Goal: Task Accomplishment & Management: Manage account settings

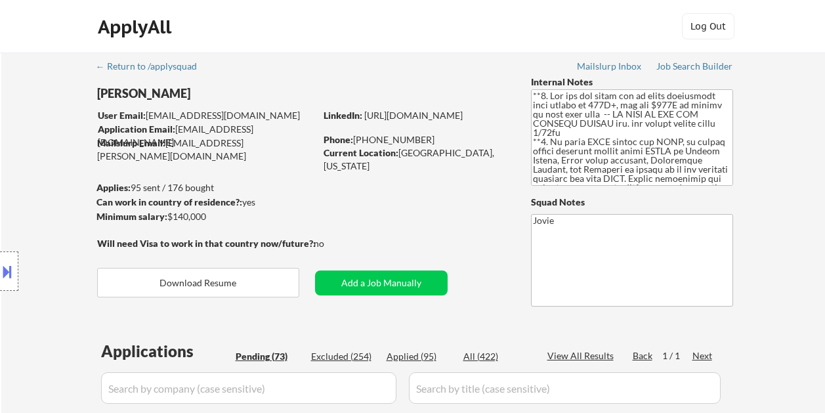
select select ""pending""
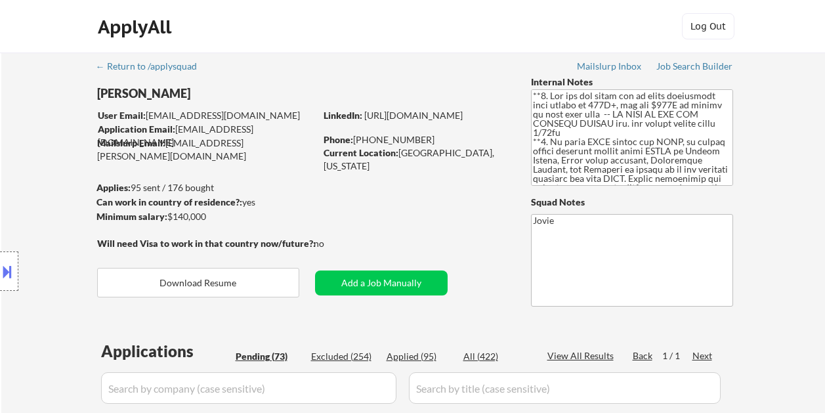
select select ""pending""
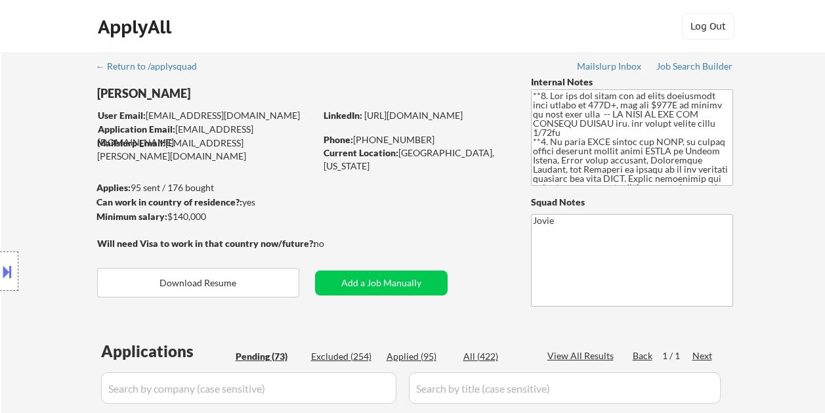
select select ""pending""
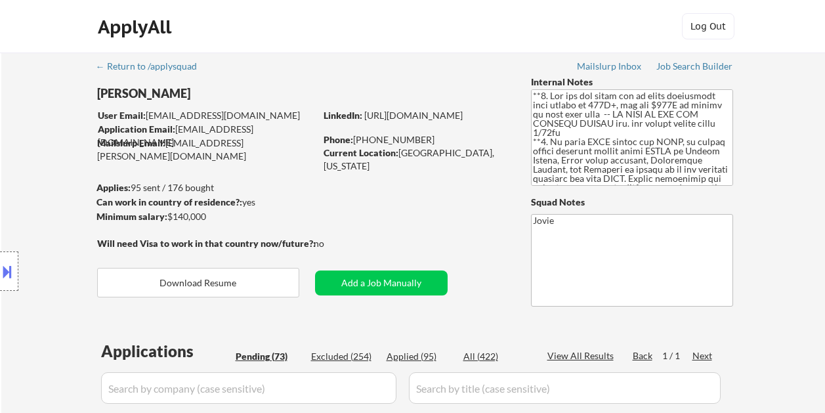
select select ""pending""
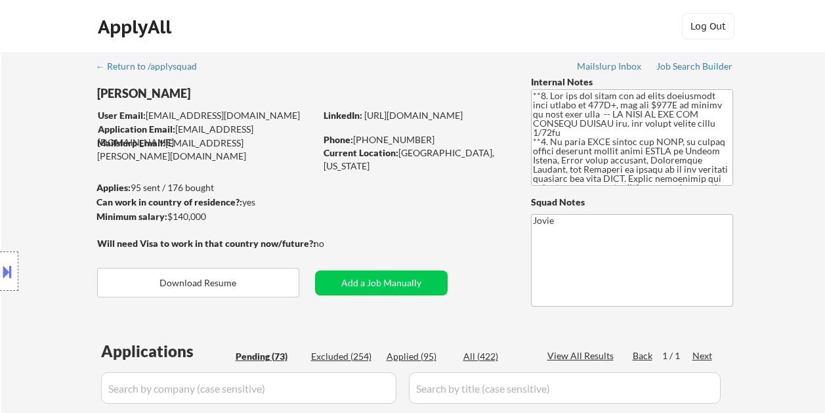
select select ""pending""
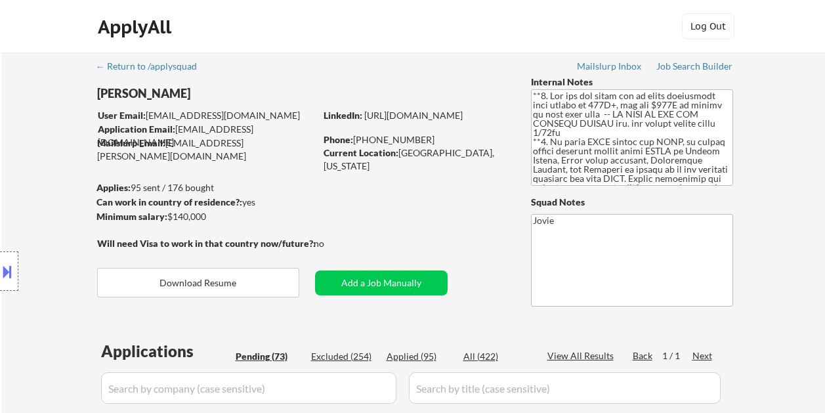
select select ""pending""
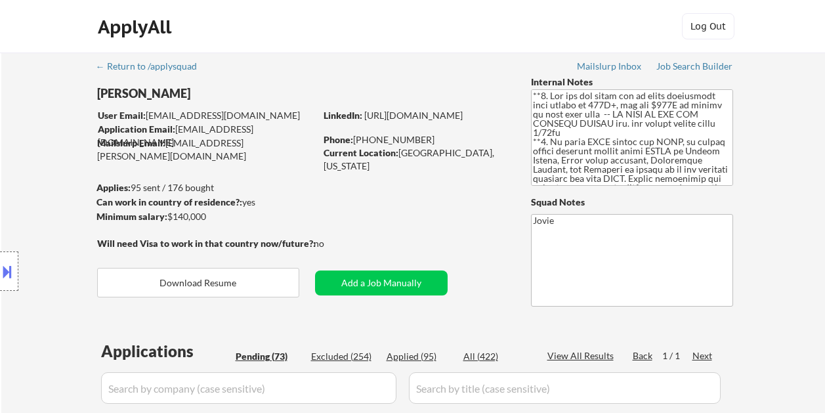
select select ""pending""
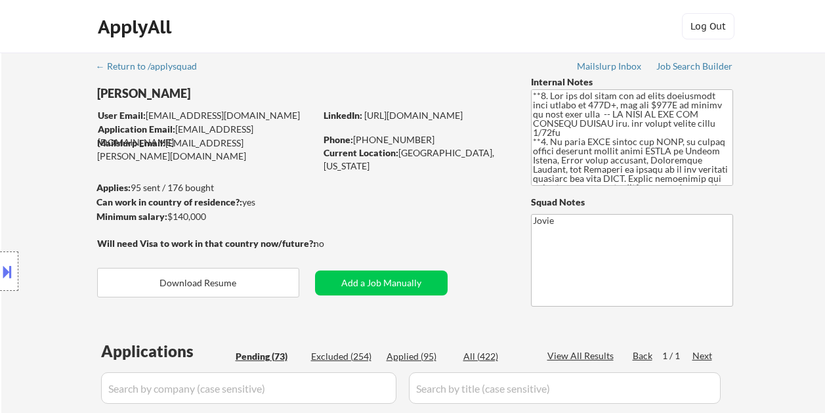
select select ""pending""
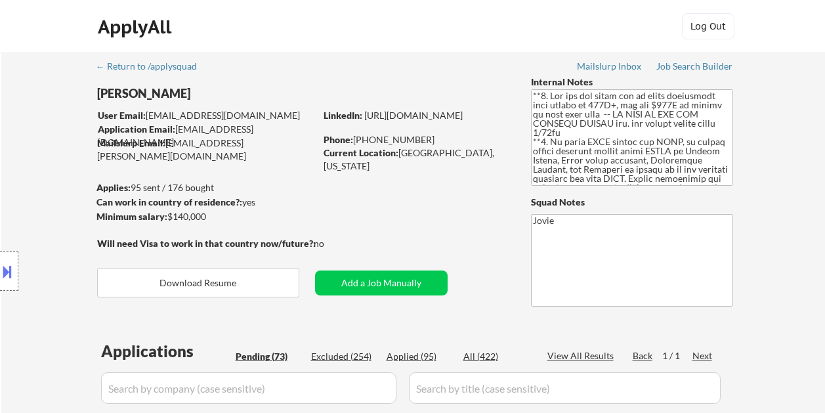
select select ""pending""
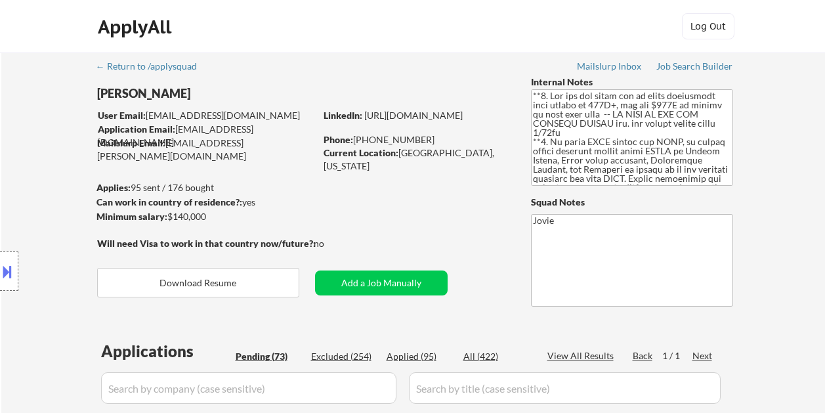
select select ""pending""
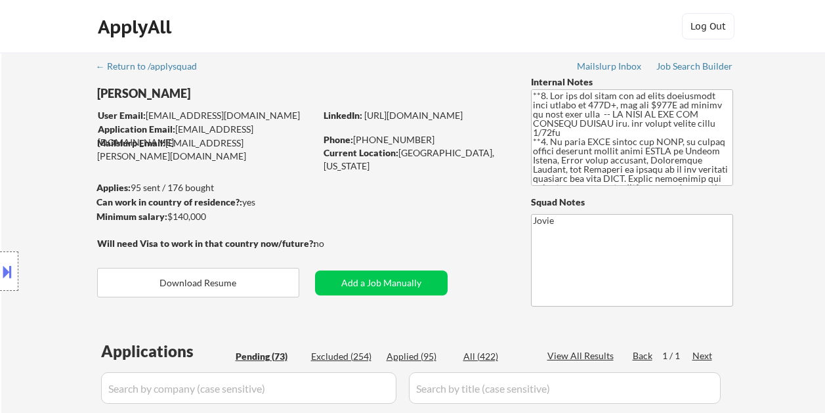
select select ""pending""
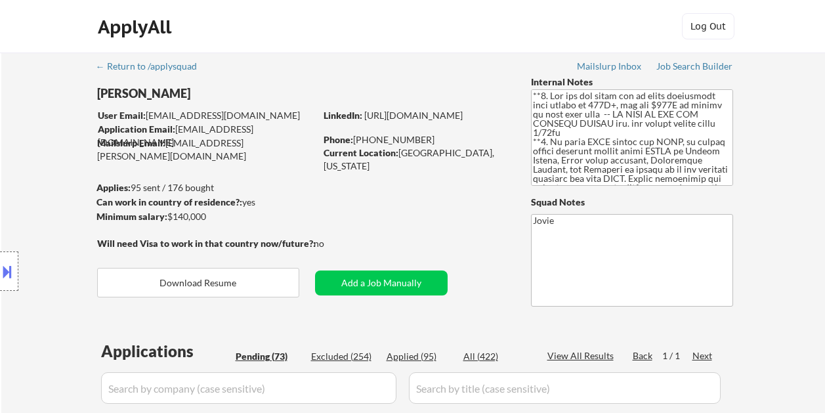
select select ""pending""
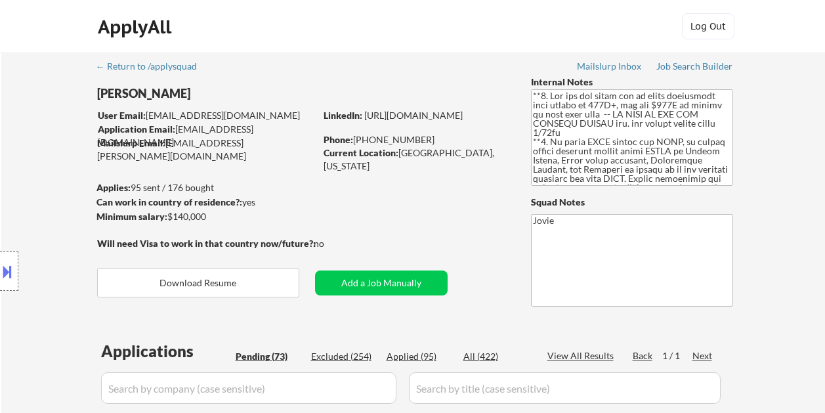
select select ""pending""
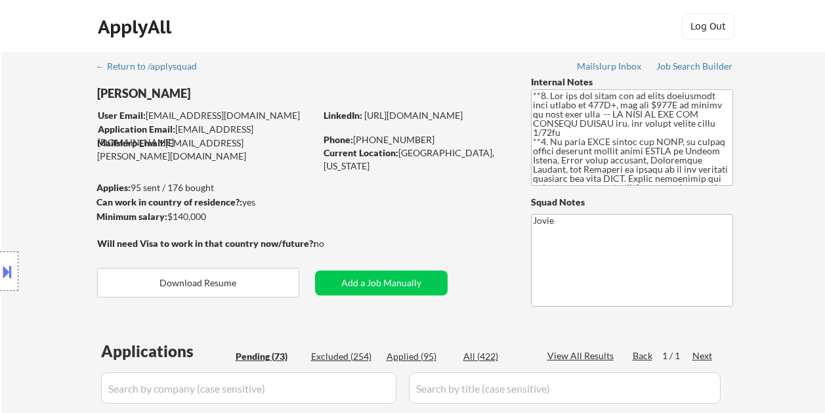
select select ""pending""
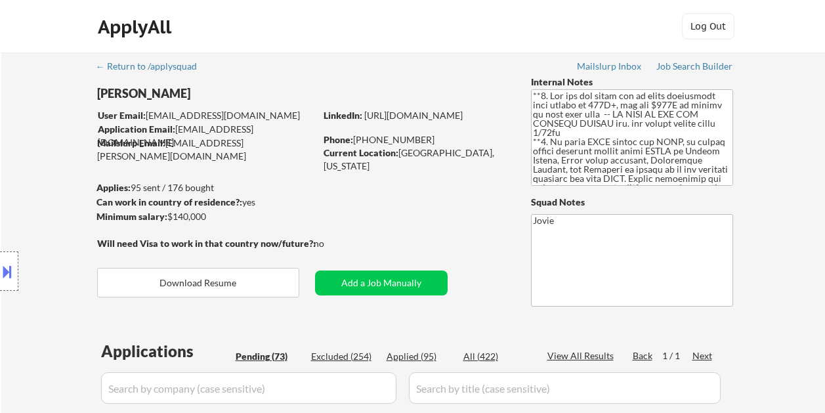
select select ""pending""
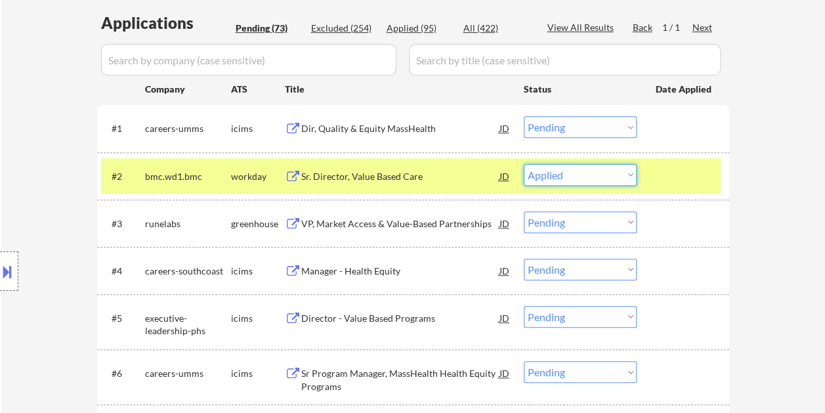
click at [524, 164] on select "Choose an option... Pending Applied Excluded (Questions) Excluded (Expired) Exc…" at bounding box center [580, 175] width 113 height 22
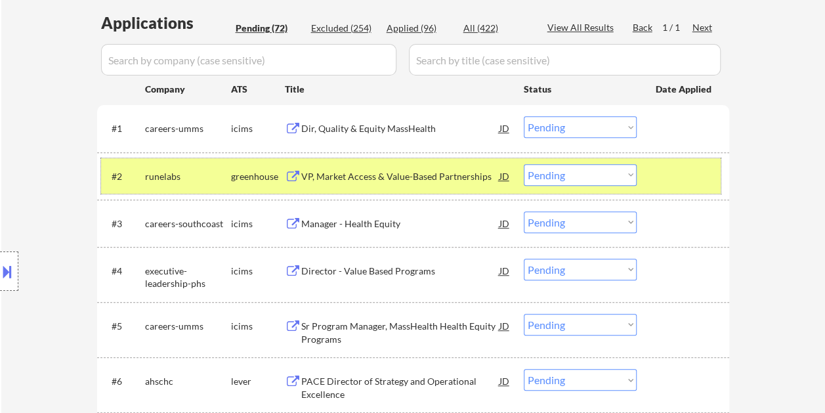
click at [675, 179] on div at bounding box center [685, 176] width 58 height 24
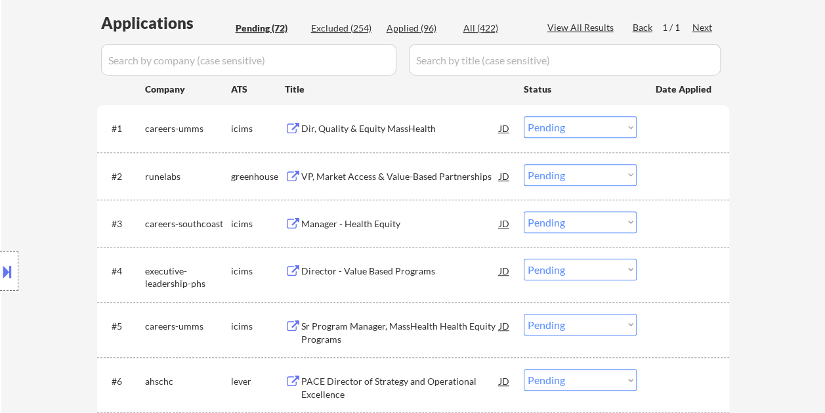
click at [657, 176] on div at bounding box center [685, 176] width 58 height 24
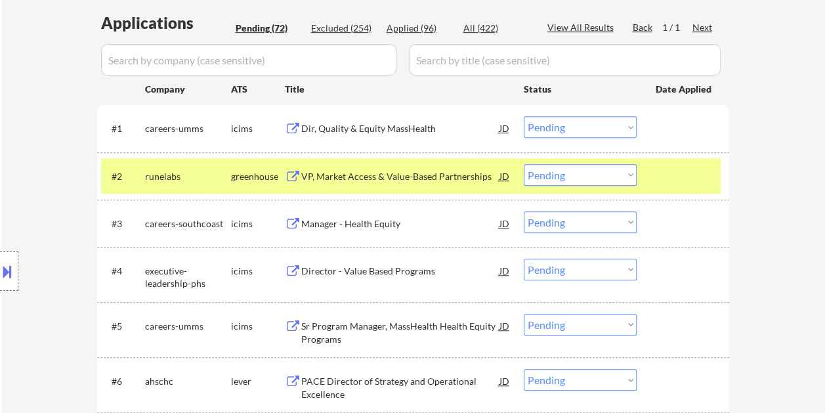
click at [374, 175] on div "VP, Market Access & Value-Based Partnerships" at bounding box center [400, 176] width 198 height 13
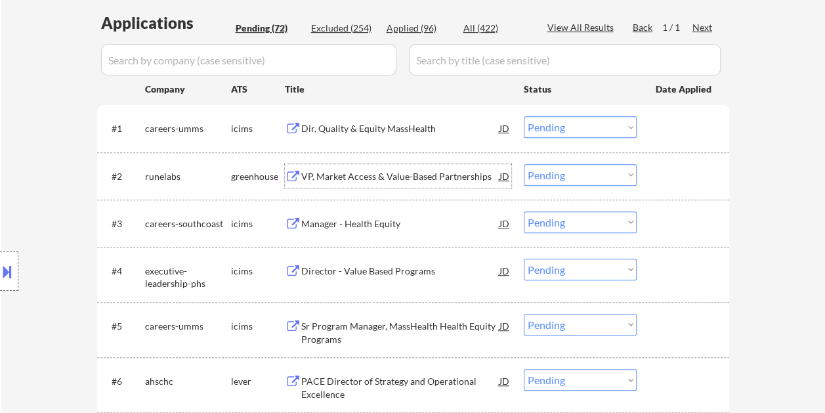
click at [663, 167] on div at bounding box center [685, 176] width 58 height 24
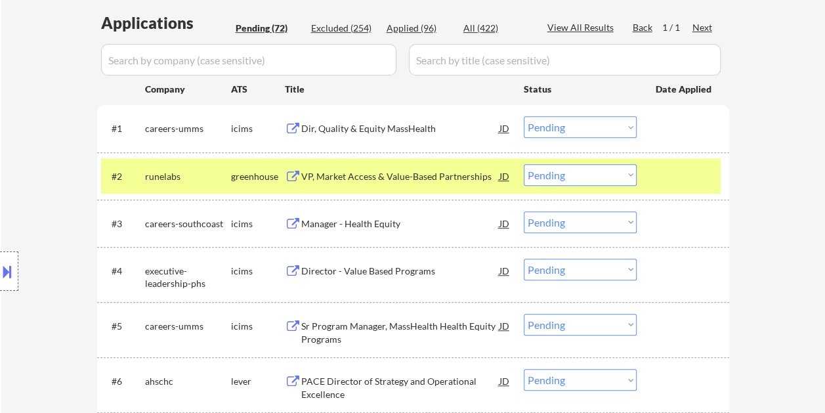
click at [629, 171] on select "Choose an option... Pending Applied Excluded (Questions) Excluded (Expired) Exc…" at bounding box center [580, 175] width 113 height 22
click at [524, 164] on select "Choose an option... Pending Applied Excluded (Questions) Excluded (Expired) Exc…" at bounding box center [580, 175] width 113 height 22
select select ""pending""
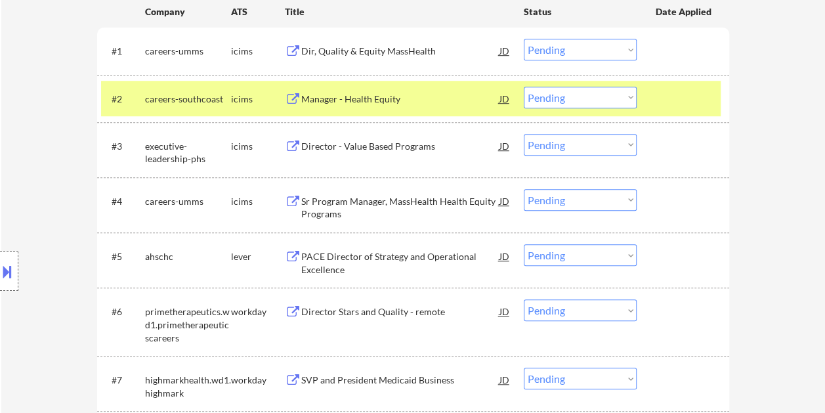
scroll to position [460, 0]
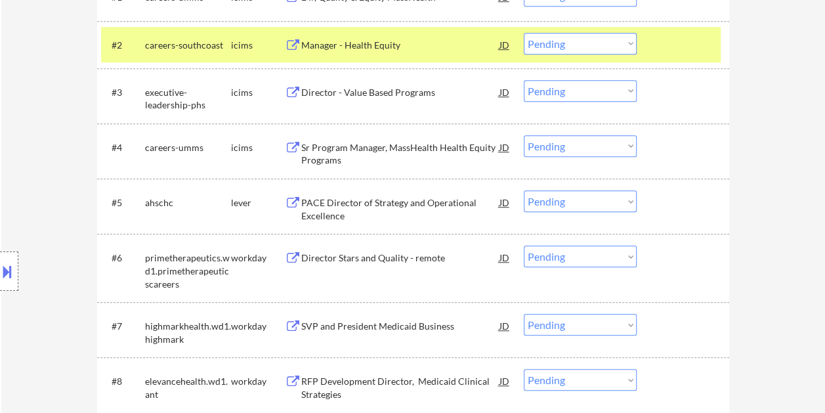
drag, startPoint x: 678, startPoint y: 188, endPoint x: 645, endPoint y: 192, distance: 33.7
click at [677, 188] on div "#5 ahschc lever PACE Director of Strategy and Operational Excellence JD Choose …" at bounding box center [411, 205] width 620 height 43
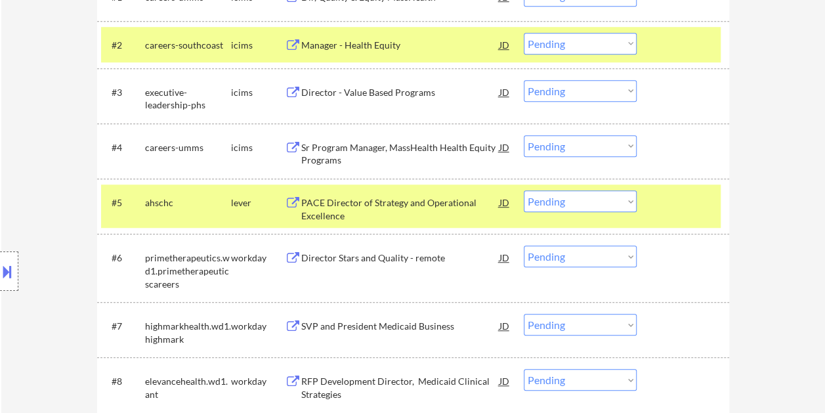
click at [300, 193] on div "PACE Director of Strategy and Operational Excellence JD" at bounding box center [398, 206] width 226 height 32
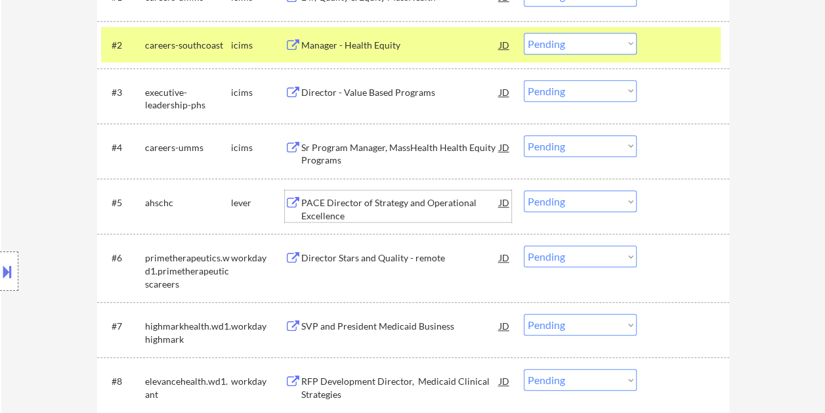
click at [679, 205] on div at bounding box center [685, 202] width 58 height 24
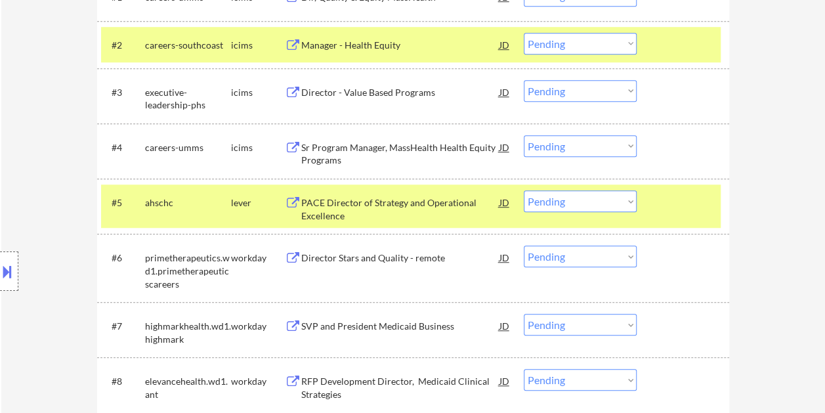
click at [612, 207] on select "Choose an option... Pending Applied Excluded (Questions) Excluded (Expired) Exc…" at bounding box center [580, 201] width 113 height 22
click at [524, 190] on select "Choose an option... Pending Applied Excluded (Questions) Excluded (Expired) Exc…" at bounding box center [580, 201] width 113 height 22
select select ""pending""
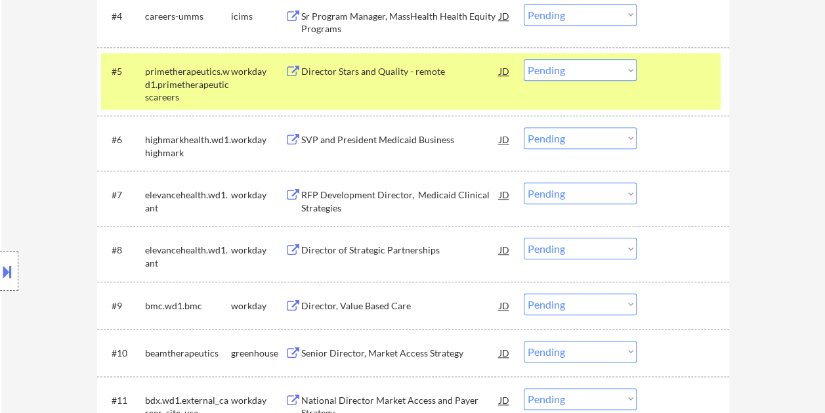
scroll to position [722, 0]
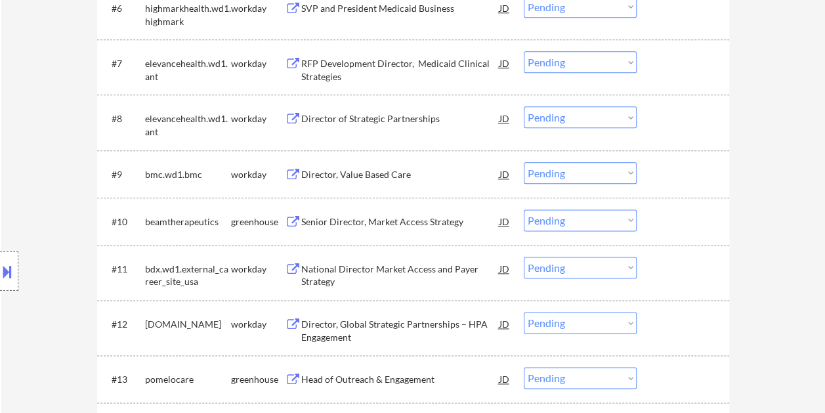
drag, startPoint x: 696, startPoint y: 217, endPoint x: 647, endPoint y: 219, distance: 48.6
click at [695, 217] on div at bounding box center [685, 221] width 58 height 24
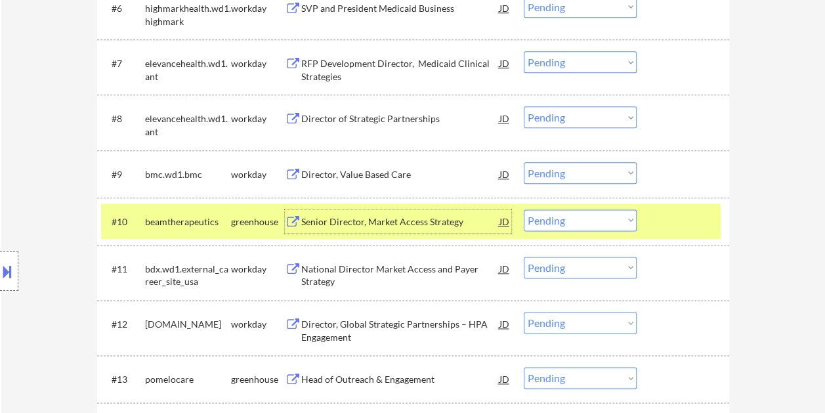
drag, startPoint x: 341, startPoint y: 219, endPoint x: 327, endPoint y: 210, distance: 16.8
click at [342, 218] on div "Senior Director, Market Access Strategy" at bounding box center [400, 221] width 198 height 13
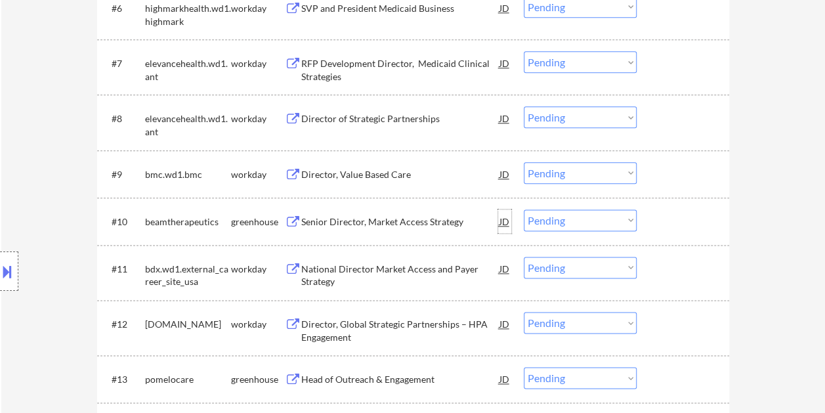
click at [507, 221] on div "JD" at bounding box center [504, 221] width 13 height 24
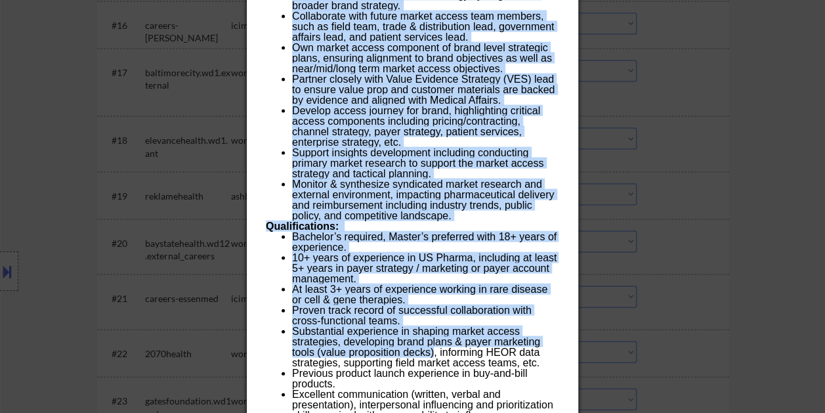
scroll to position [1444, 0]
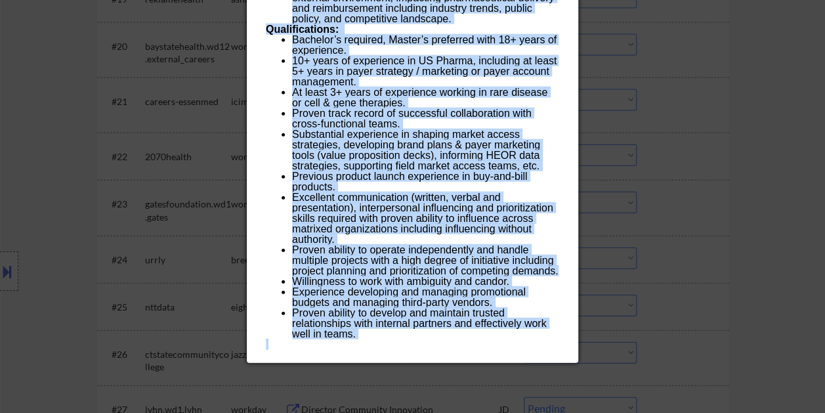
drag, startPoint x: 265, startPoint y: 56, endPoint x: 433, endPoint y: 352, distance: 340.4
copy div "Loremi Dolorsit, Ametco Adipis Elitsedd eiusmodtemporinc Utlaboree, DO MA Aliqu…"
click at [779, 190] on div at bounding box center [412, 206] width 825 height 413
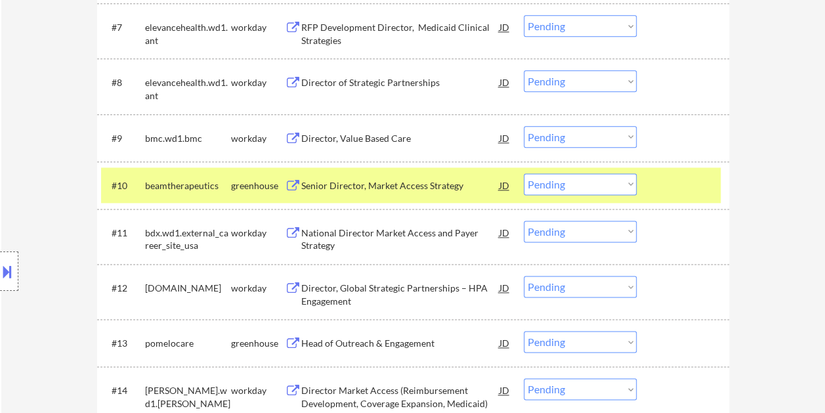
scroll to position [722, 0]
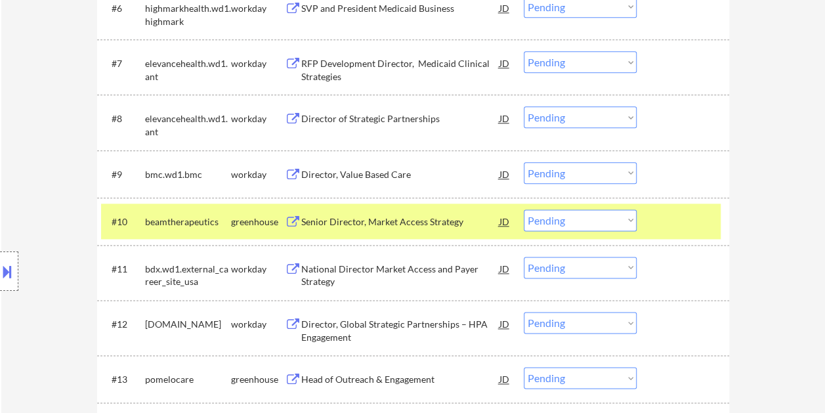
click at [623, 221] on select "Choose an option... Pending Applied Excluded (Questions) Excluded (Expired) Exc…" at bounding box center [580, 220] width 113 height 22
click at [524, 209] on select "Choose an option... Pending Applied Excluded (Questions) Excluded (Expired) Exc…" at bounding box center [580, 220] width 113 height 22
select select ""pending""
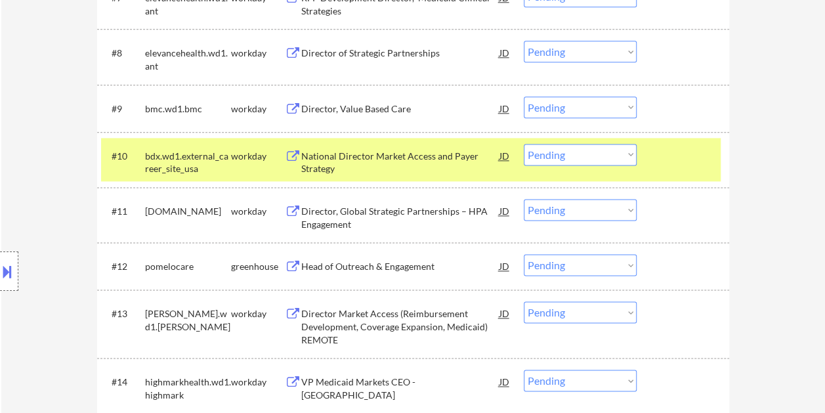
click at [683, 158] on div at bounding box center [685, 156] width 58 height 24
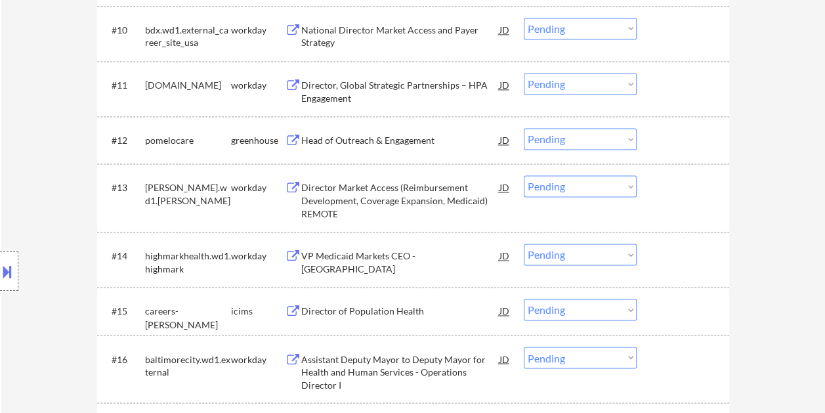
scroll to position [919, 0]
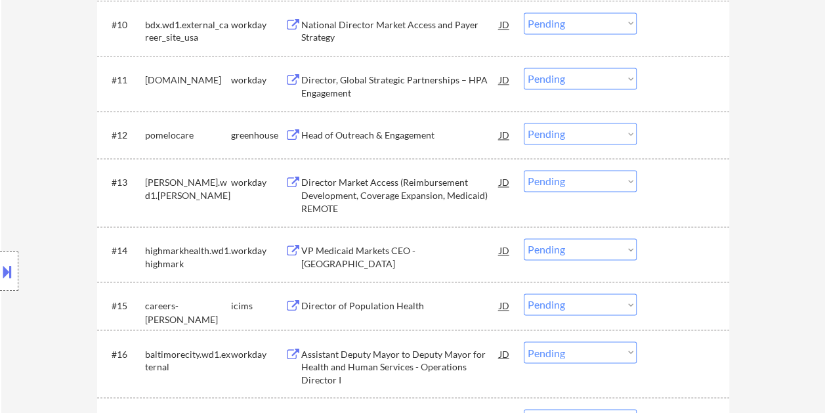
drag, startPoint x: 666, startPoint y: 131, endPoint x: 653, endPoint y: 135, distance: 13.5
click at [666, 131] on div at bounding box center [685, 135] width 58 height 24
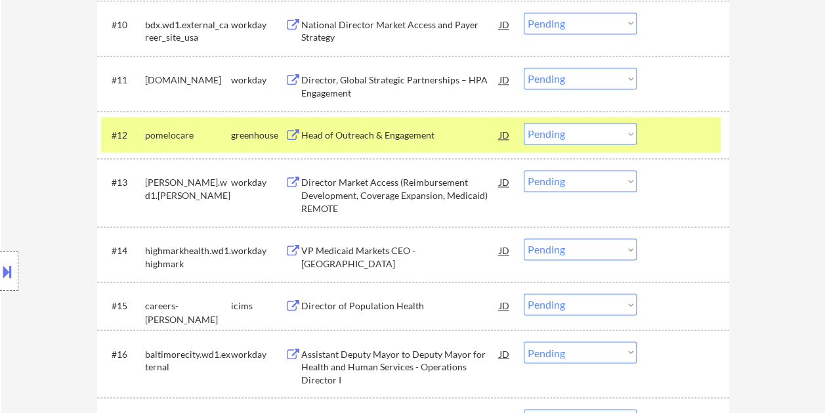
click at [334, 139] on div "Head of Outreach & Engagement" at bounding box center [400, 135] width 198 height 13
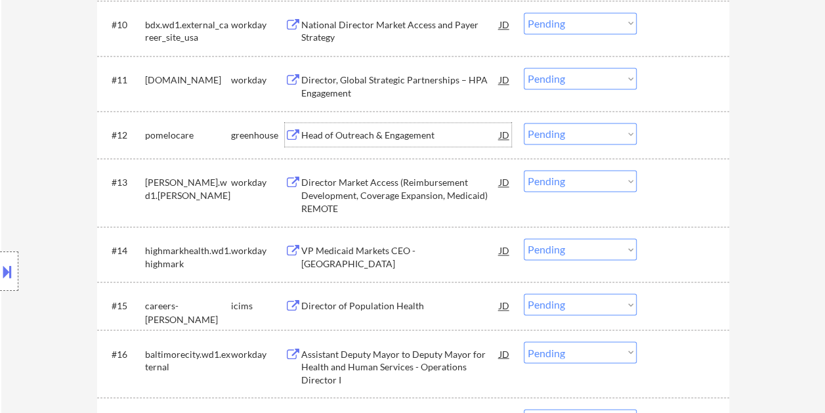
click at [692, 130] on div at bounding box center [685, 135] width 58 height 24
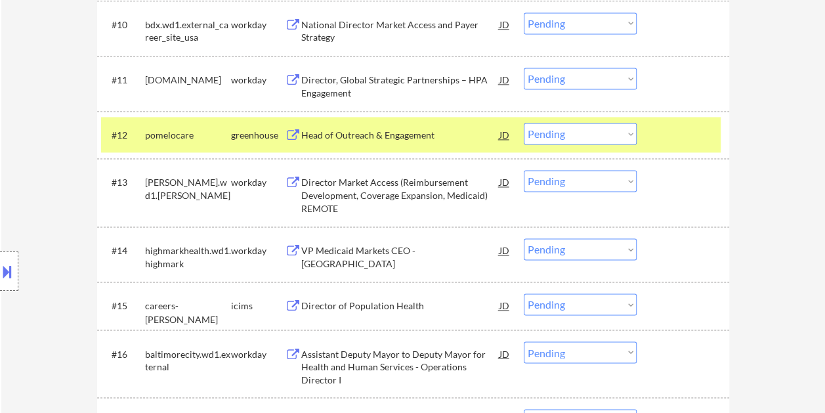
click at [632, 133] on select "Choose an option... Pending Applied Excluded (Questions) Excluded (Expired) Exc…" at bounding box center [580, 134] width 113 height 22
click at [524, 123] on select "Choose an option... Pending Applied Excluded (Questions) Excluded (Expired) Exc…" at bounding box center [580, 134] width 113 height 22
select select ""pending""
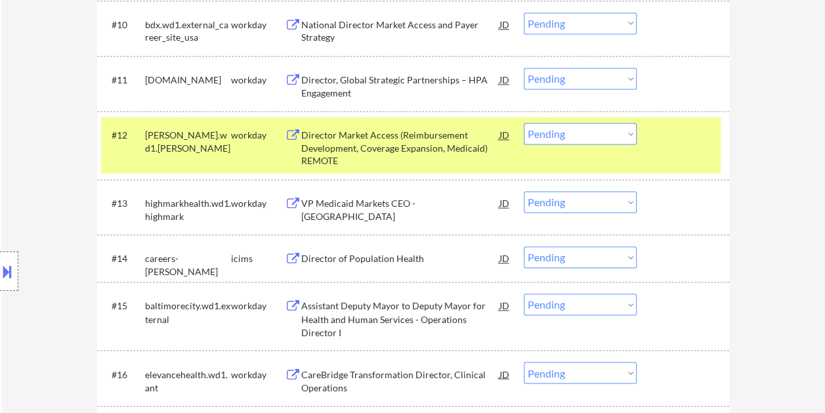
click at [682, 137] on div at bounding box center [685, 135] width 58 height 24
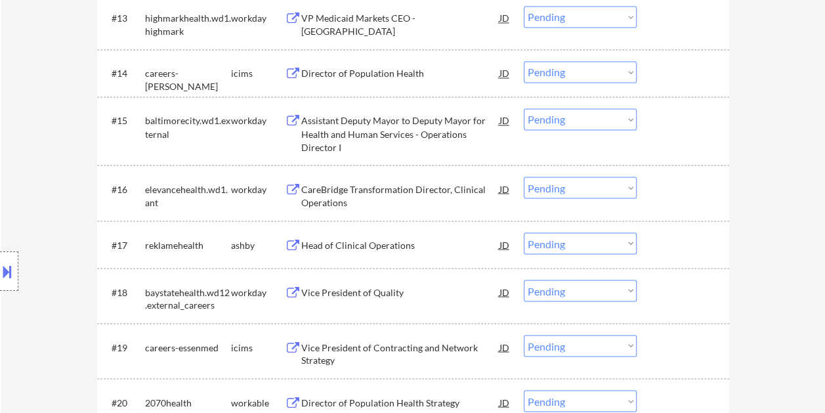
scroll to position [1116, 0]
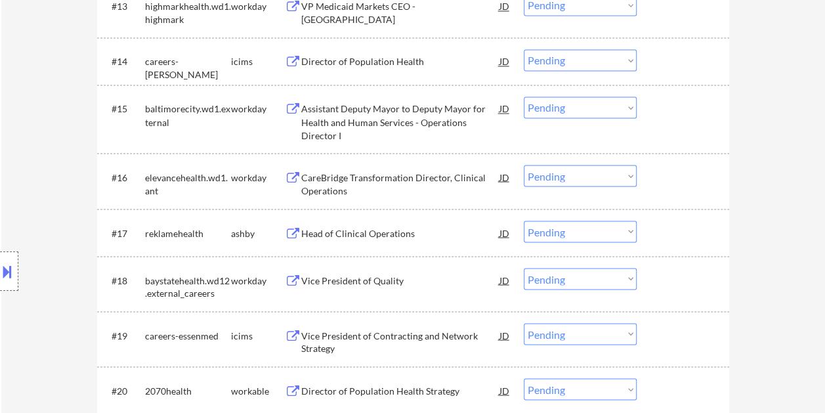
click at [666, 228] on div at bounding box center [685, 233] width 58 height 24
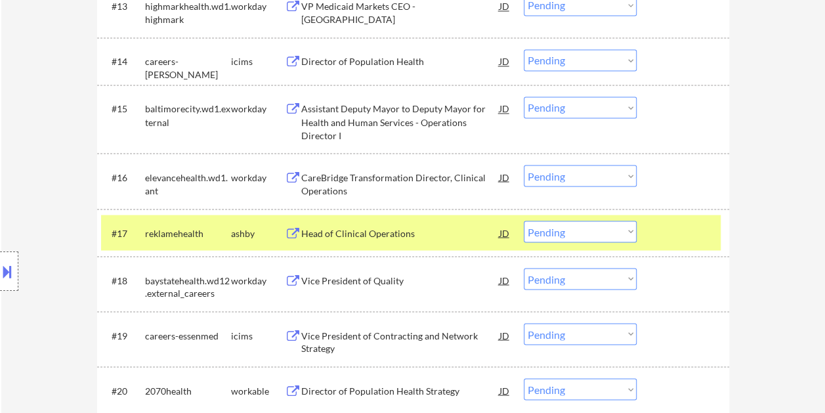
click at [411, 231] on div "Head of Clinical Operations" at bounding box center [400, 232] width 198 height 13
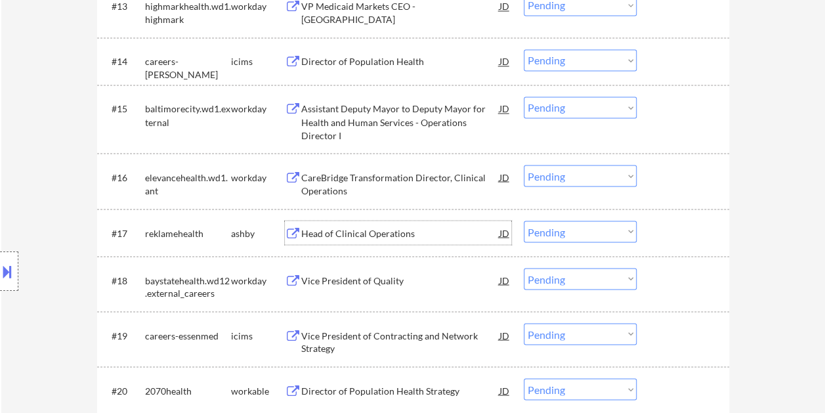
click at [656, 234] on div at bounding box center [685, 233] width 58 height 24
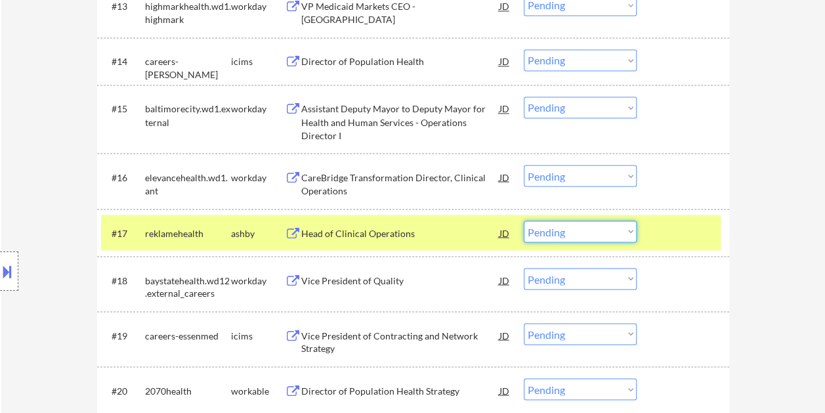
click at [615, 230] on select "Choose an option... Pending Applied Excluded (Questions) Excluded (Expired) Exc…" at bounding box center [580, 232] width 113 height 22
click at [524, 221] on select "Choose an option... Pending Applied Excluded (Questions) Excluded (Expired) Exc…" at bounding box center [580, 232] width 113 height 22
select select ""pending""
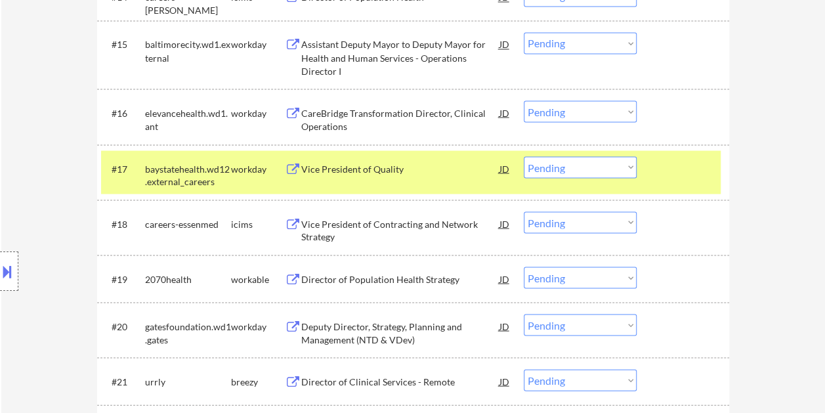
scroll to position [1247, 0]
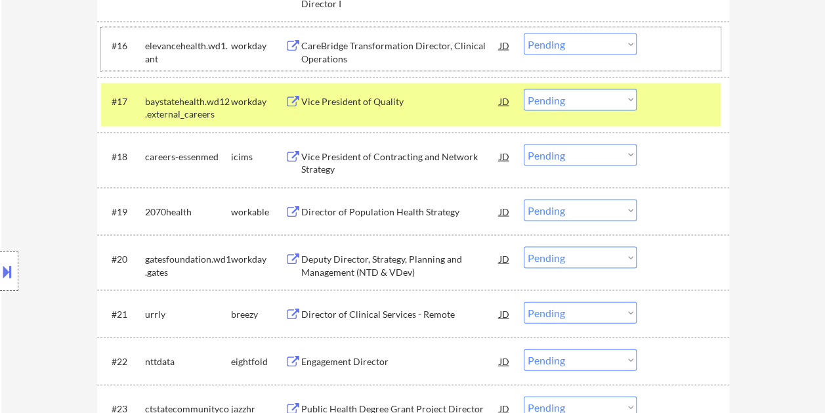
click at [693, 70] on div "#16 elevancehealth.wd1.ant workday CareBridge Transformation Director, Clinical…" at bounding box center [411, 49] width 620 height 43
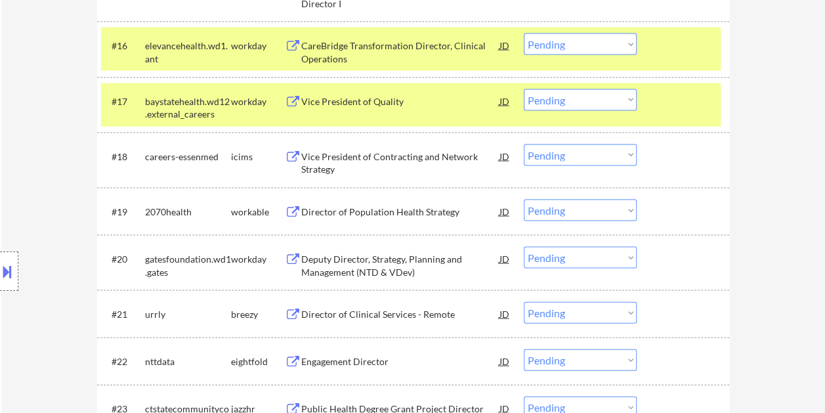
click at [632, 121] on div "#17 baystatehealth.wd12.external_careers workday Vice President of Quality JD C…" at bounding box center [411, 104] width 620 height 43
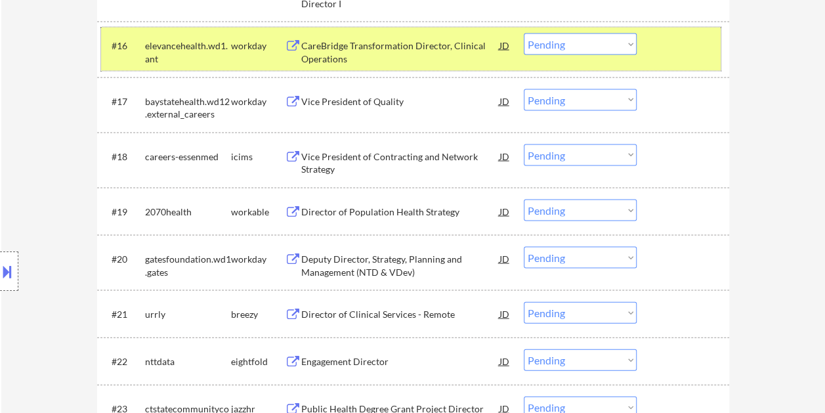
click at [667, 58] on div "#16 elevancehealth.wd1.ant workday CareBridge Transformation Director, Clinical…" at bounding box center [411, 49] width 620 height 43
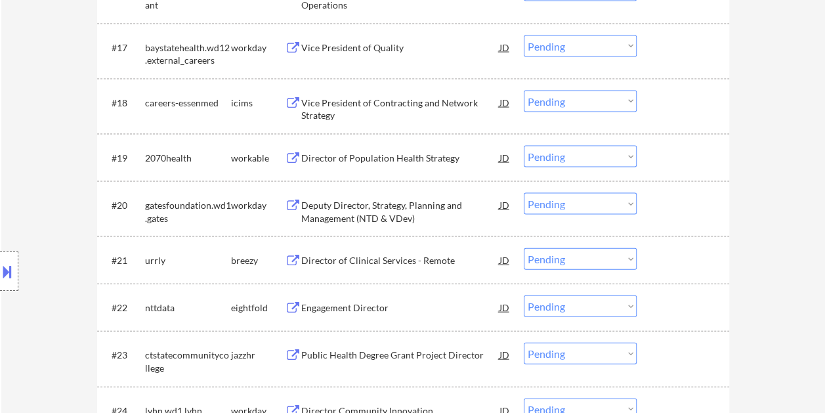
scroll to position [1313, 0]
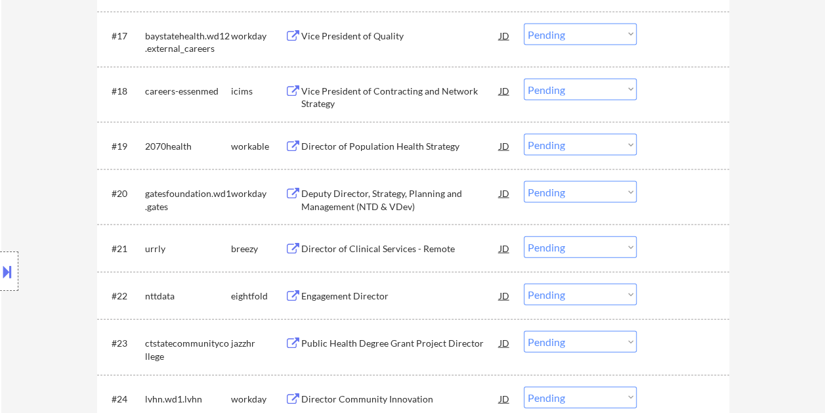
click at [674, 156] on div at bounding box center [685, 146] width 58 height 24
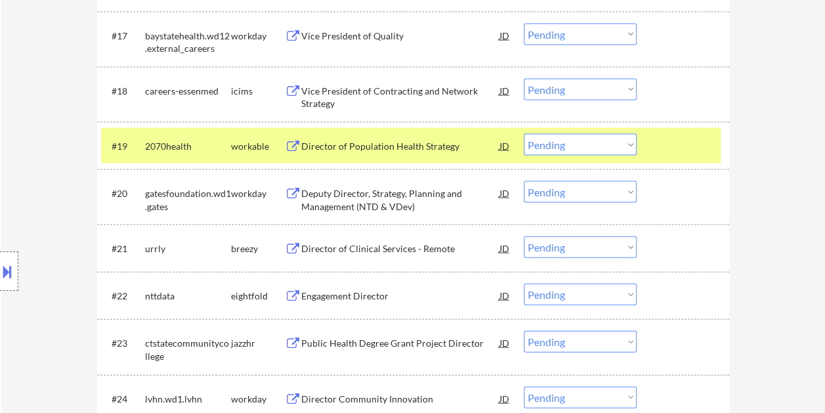
click at [359, 135] on div "Director of Population Health Strategy" at bounding box center [400, 146] width 198 height 24
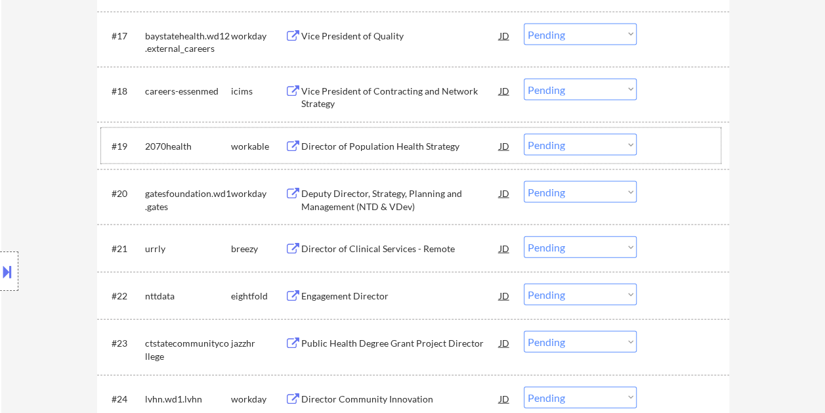
click at [684, 151] on div at bounding box center [685, 146] width 58 height 24
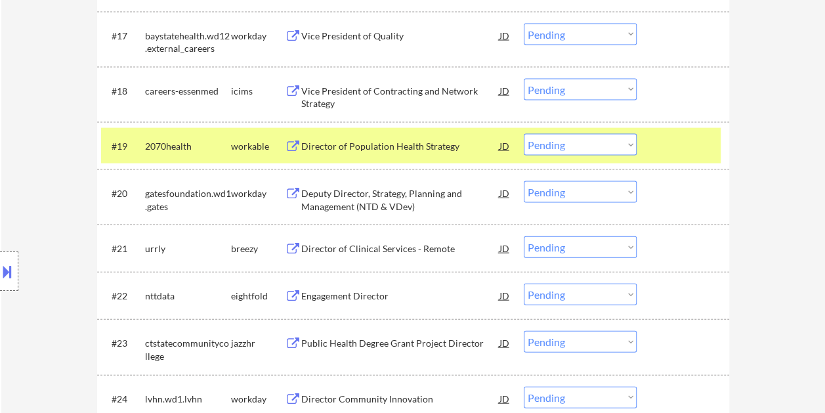
click at [630, 147] on select "Choose an option... Pending Applied Excluded (Questions) Excluded (Expired) Exc…" at bounding box center [580, 145] width 113 height 22
click at [524, 134] on select "Choose an option... Pending Applied Excluded (Questions) Excluded (Expired) Exc…" at bounding box center [580, 145] width 113 height 22
select select ""pending""
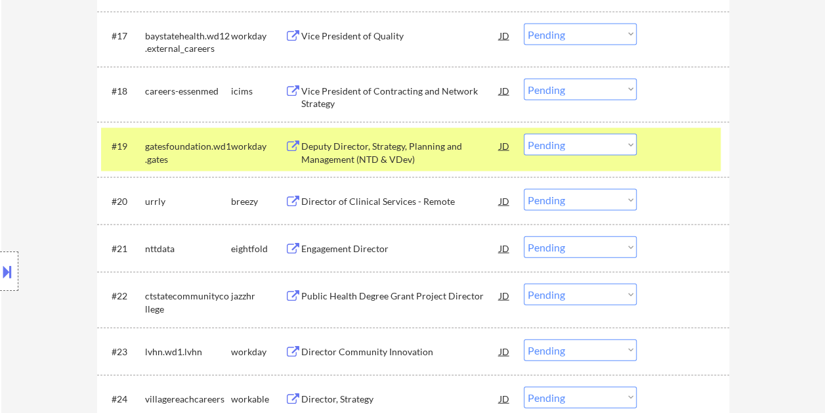
click at [650, 148] on div "#19 gatesfoundation.wd1.gates workday Deputy Director, Strategy, Planning and M…" at bounding box center [411, 149] width 620 height 43
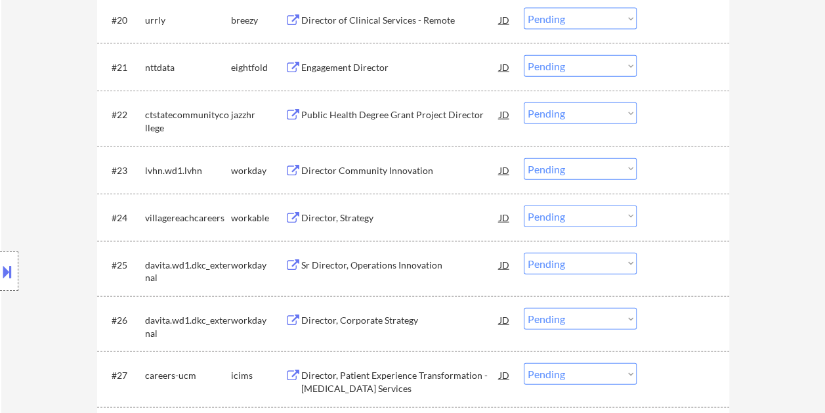
scroll to position [1510, 0]
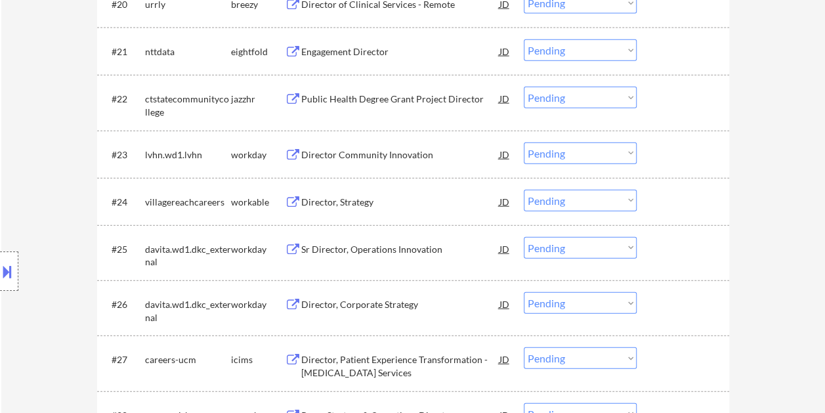
drag, startPoint x: 680, startPoint y: 192, endPoint x: 532, endPoint y: 213, distance: 149.3
click at [680, 192] on div at bounding box center [685, 202] width 58 height 24
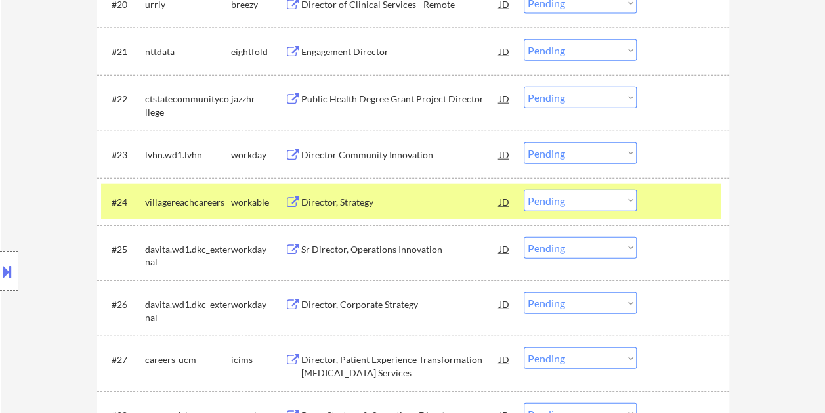
click at [450, 186] on div "#24 villagereachcareers workable Director, Strategy JD Choose an option... Pend…" at bounding box center [411, 201] width 620 height 35
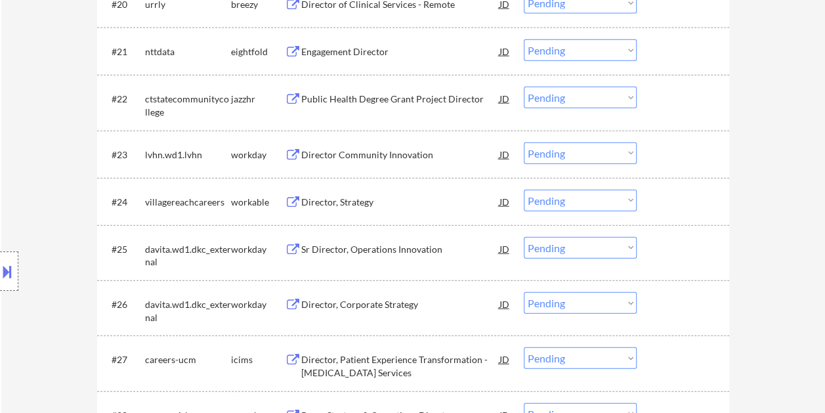
drag, startPoint x: 670, startPoint y: 189, endPoint x: 465, endPoint y: 213, distance: 206.8
click at [669, 190] on div at bounding box center [685, 202] width 58 height 24
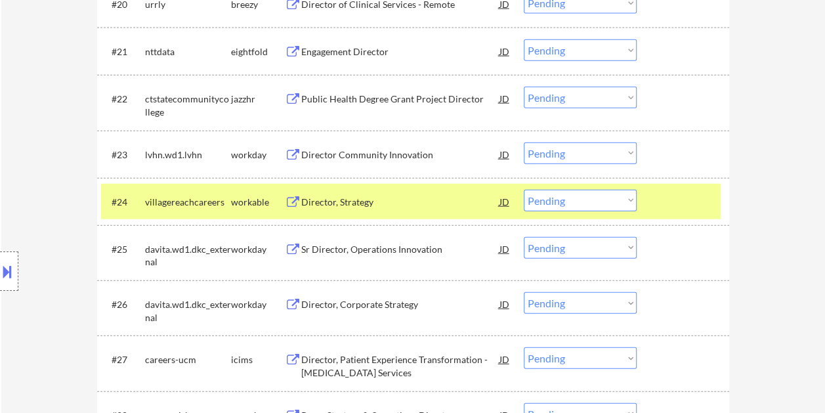
click at [445, 196] on div "Director, Strategy" at bounding box center [400, 202] width 198 height 13
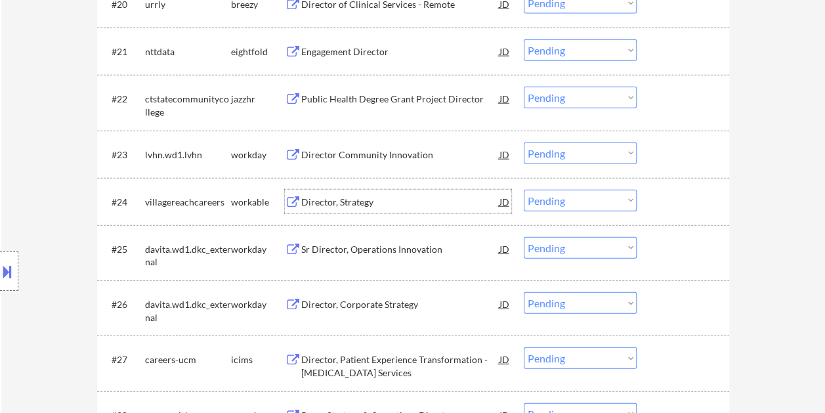
drag, startPoint x: 672, startPoint y: 194, endPoint x: 651, endPoint y: 195, distance: 21.7
click at [670, 194] on div at bounding box center [685, 202] width 58 height 24
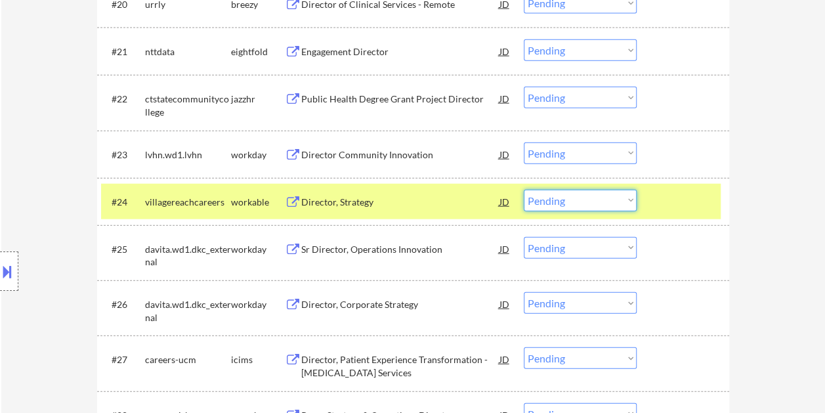
click at [621, 198] on select "Choose an option... Pending Applied Excluded (Questions) Excluded (Expired) Exc…" at bounding box center [580, 201] width 113 height 22
click at [524, 190] on select "Choose an option... Pending Applied Excluded (Questions) Excluded (Expired) Exc…" at bounding box center [580, 201] width 113 height 22
select select ""pending""
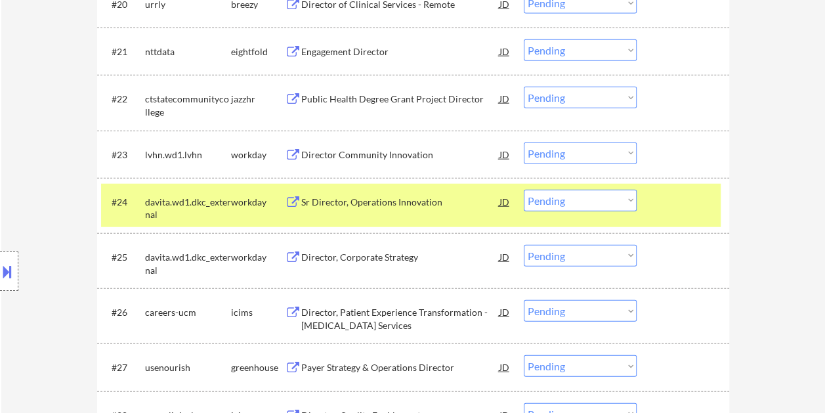
click at [669, 205] on div at bounding box center [685, 202] width 58 height 24
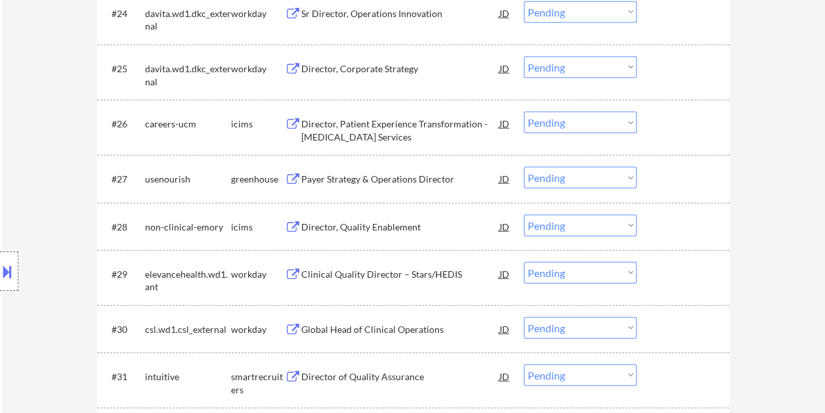
scroll to position [1707, 0]
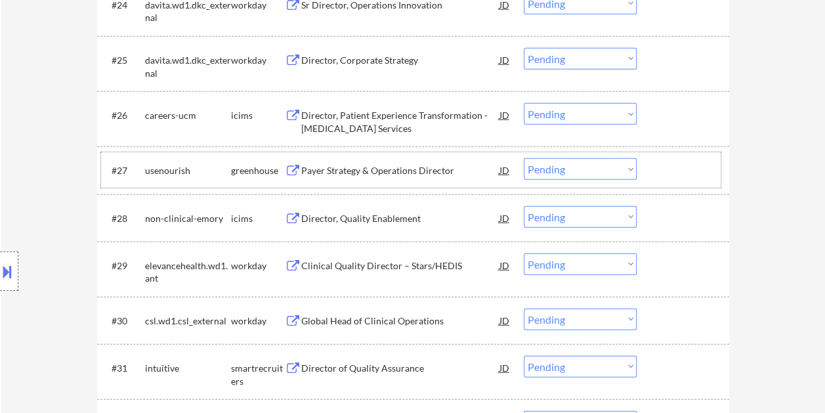
drag, startPoint x: 659, startPoint y: 186, endPoint x: 576, endPoint y: 168, distance: 84.7
click at [659, 186] on div "#27 usenourish greenhouse Payer Strategy & Operations Director JD Choose an opt…" at bounding box center [411, 169] width 620 height 35
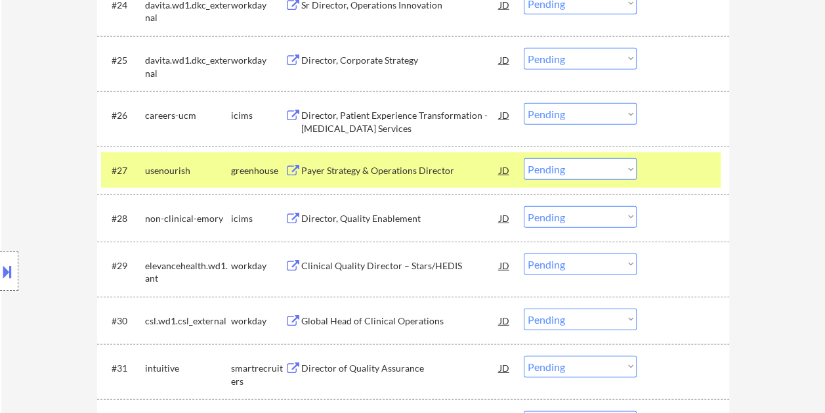
click at [454, 170] on div "Payer Strategy & Operations Director" at bounding box center [400, 170] width 198 height 13
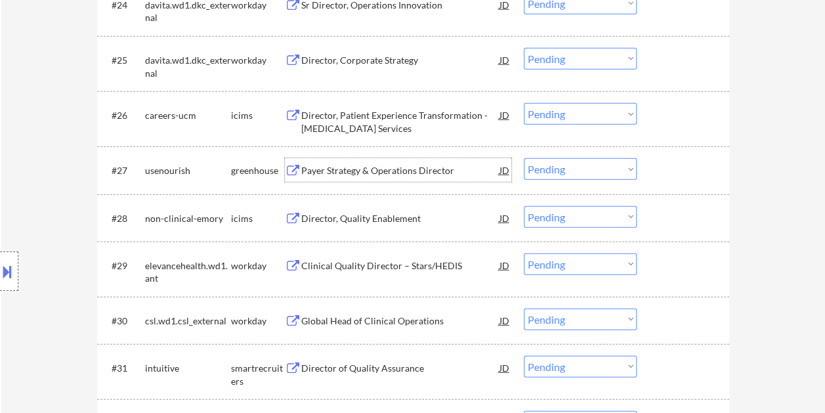
click at [663, 169] on div at bounding box center [685, 170] width 58 height 24
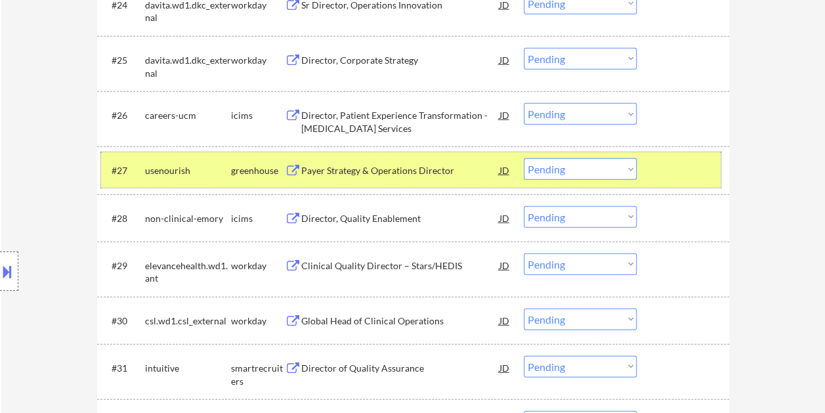
click at [628, 172] on select "Choose an option... Pending Applied Excluded (Questions) Excluded (Expired) Exc…" at bounding box center [580, 169] width 113 height 22
click at [524, 158] on select "Choose an option... Pending Applied Excluded (Questions) Excluded (Expired) Exc…" at bounding box center [580, 169] width 113 height 22
select select ""pending""
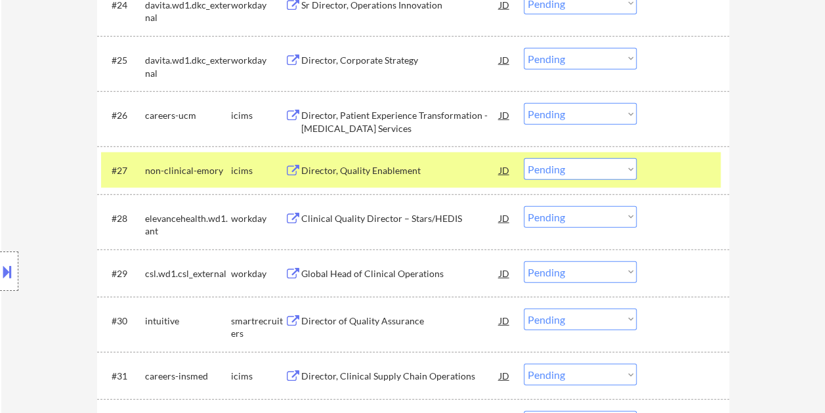
click at [688, 161] on div at bounding box center [685, 170] width 58 height 24
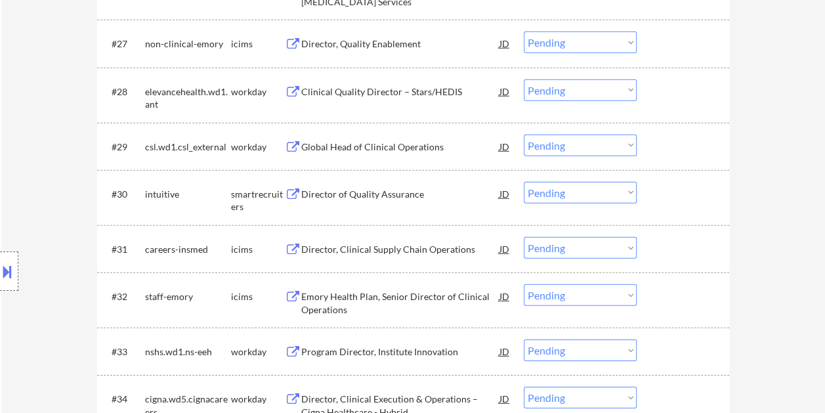
scroll to position [1838, 0]
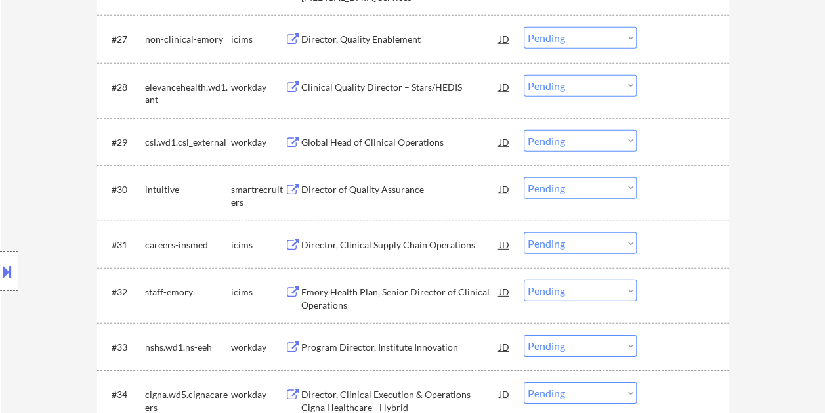
click at [668, 192] on div at bounding box center [685, 189] width 58 height 24
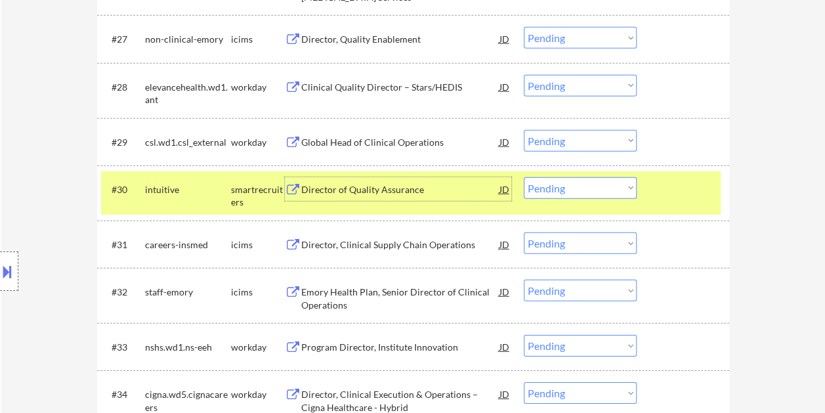
click at [452, 183] on div "Director of Quality Assurance" at bounding box center [400, 189] width 198 height 13
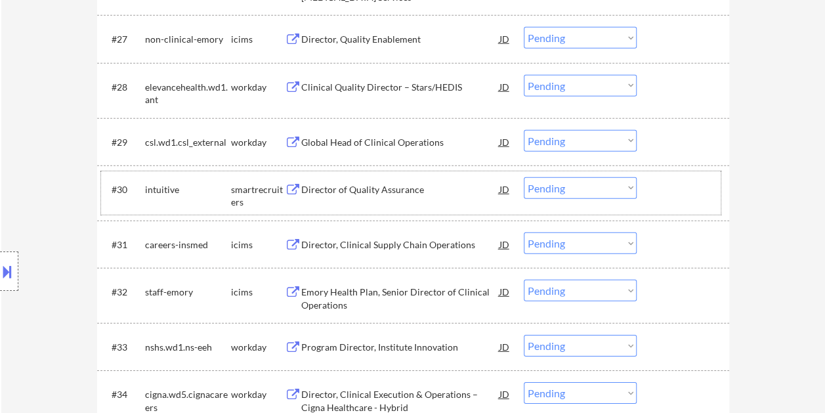
click at [677, 192] on div at bounding box center [685, 189] width 58 height 24
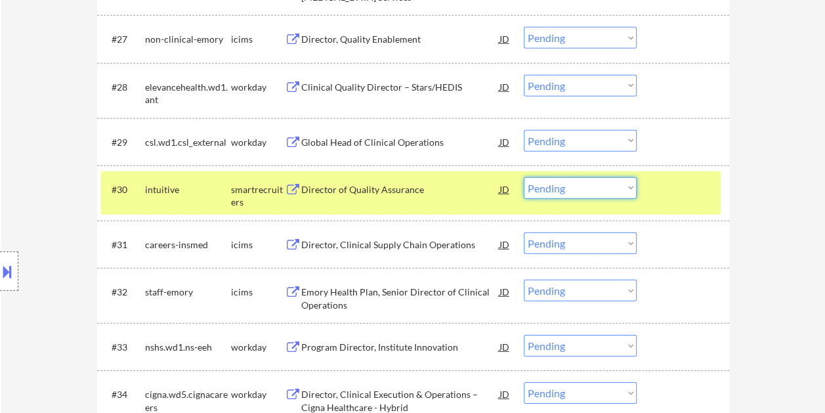
click at [622, 180] on select "Choose an option... Pending Applied Excluded (Questions) Excluded (Expired) Exc…" at bounding box center [580, 188] width 113 height 22
click at [524, 177] on select "Choose an option... Pending Applied Excluded (Questions) Excluded (Expired) Exc…" at bounding box center [580, 188] width 113 height 22
select select ""pending""
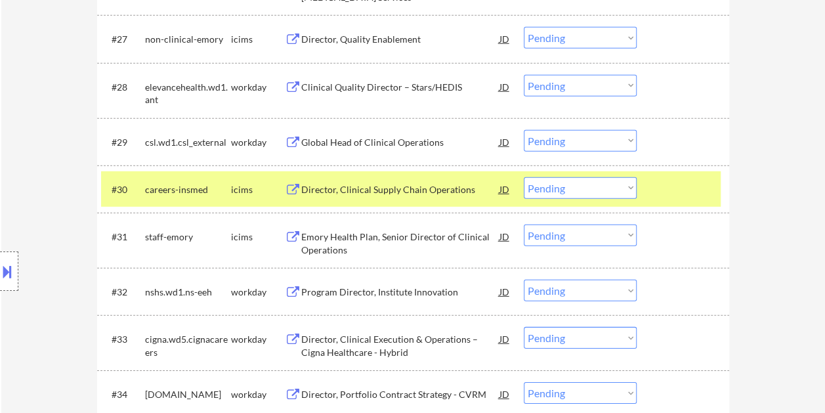
click at [691, 188] on div at bounding box center [685, 189] width 58 height 24
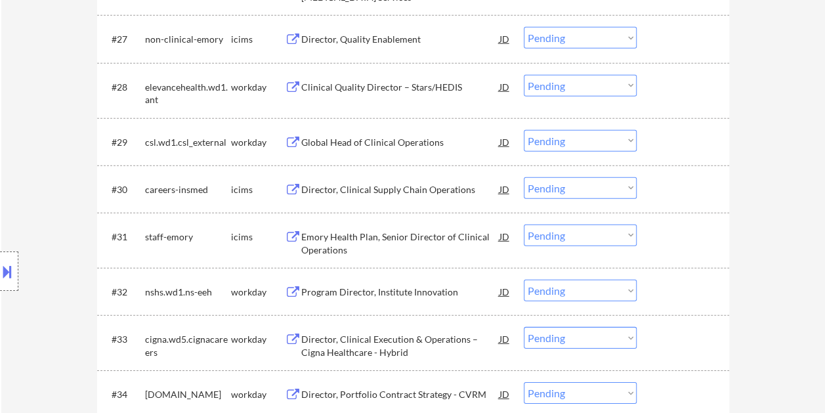
scroll to position [1969, 0]
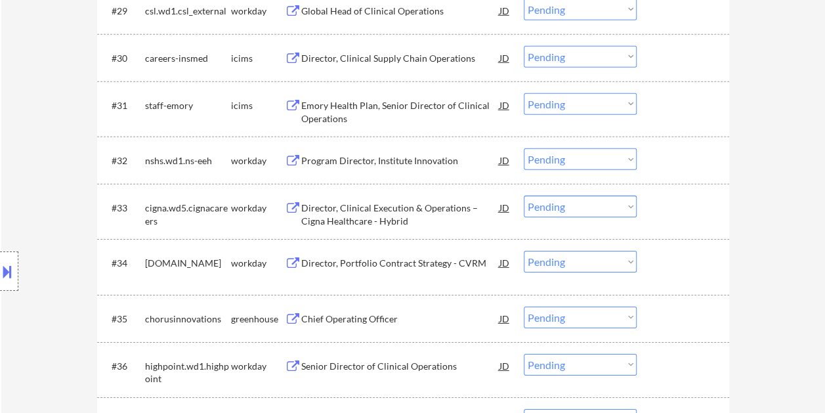
click at [678, 160] on div at bounding box center [685, 160] width 58 height 24
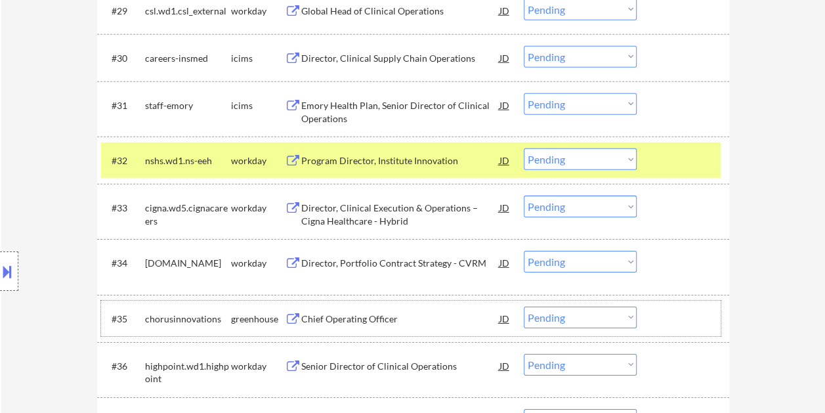
click at [680, 305] on div "#35 chorusinnovations greenhouse Chief Operating Officer [PERSON_NAME] an optio…" at bounding box center [411, 318] width 620 height 35
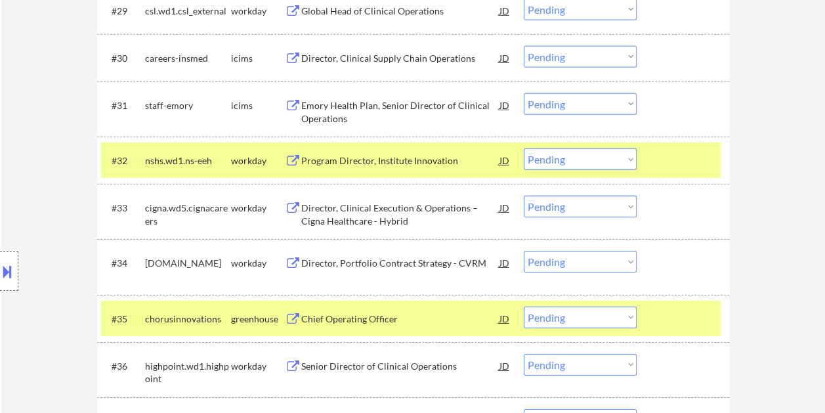
drag, startPoint x: 440, startPoint y: 311, endPoint x: 432, endPoint y: 311, distance: 7.9
click at [439, 311] on div "Chief Operating Officer" at bounding box center [400, 319] width 198 height 24
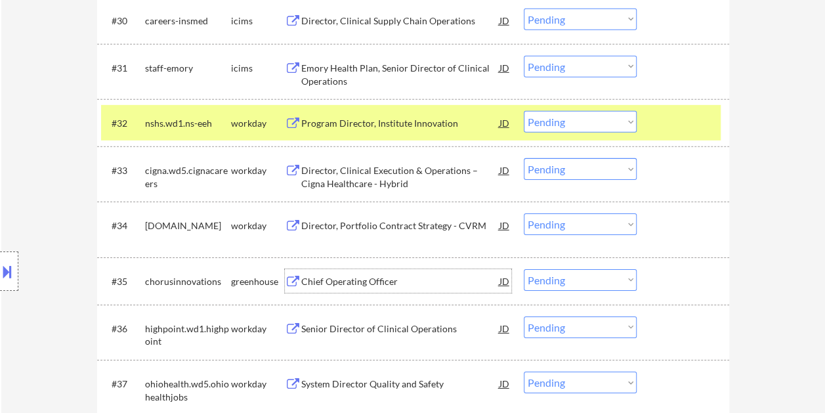
scroll to position [2101, 0]
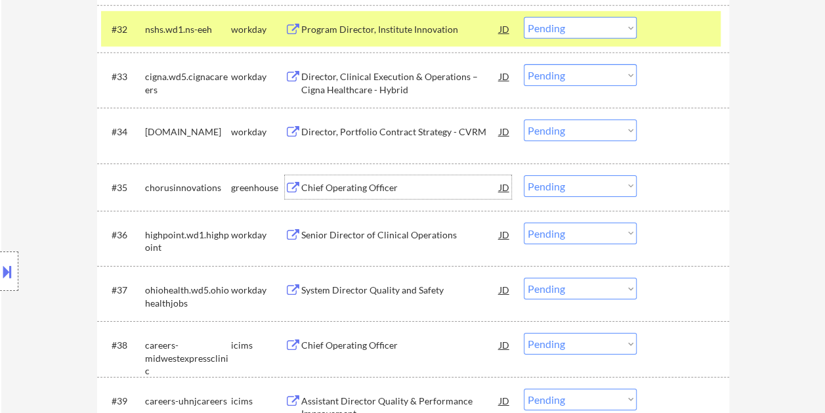
click at [679, 18] on div at bounding box center [685, 29] width 58 height 24
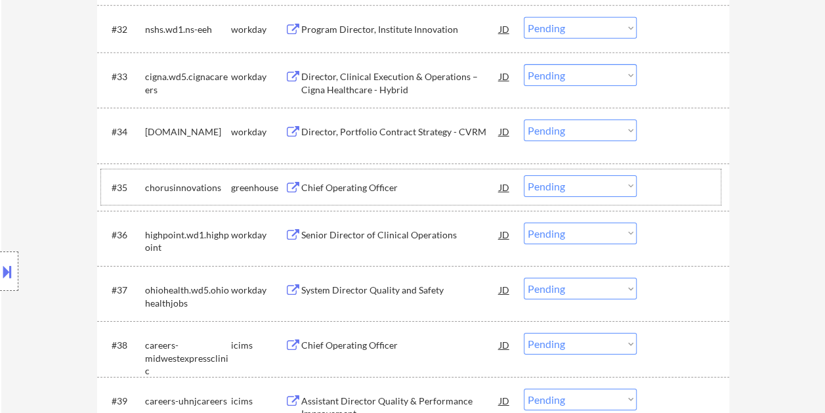
click at [672, 196] on div at bounding box center [685, 187] width 58 height 24
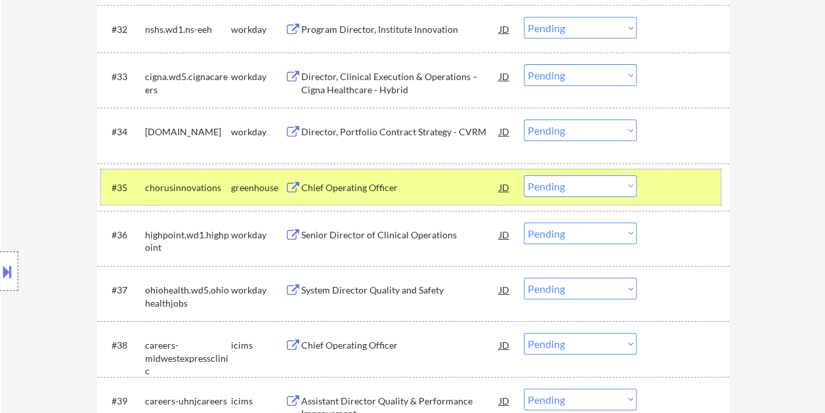
click at [633, 181] on select "Choose an option... Pending Applied Excluded (Questions) Excluded (Expired) Exc…" at bounding box center [580, 186] width 113 height 22
click at [524, 175] on select "Choose an option... Pending Applied Excluded (Questions) Excluded (Expired) Exc…" at bounding box center [580, 186] width 113 height 22
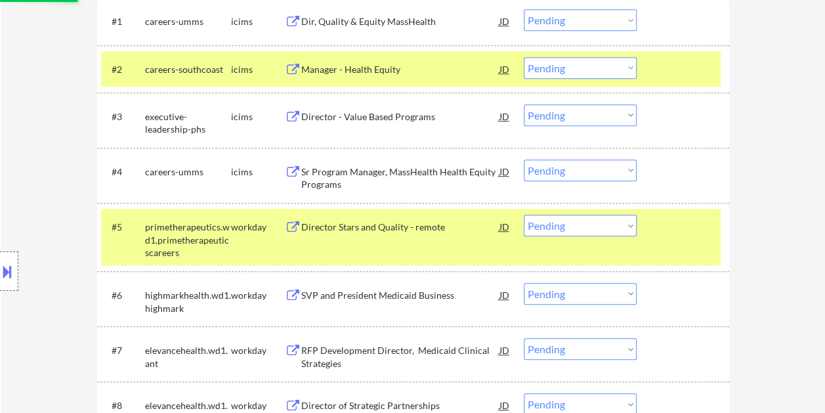
select select ""pending""
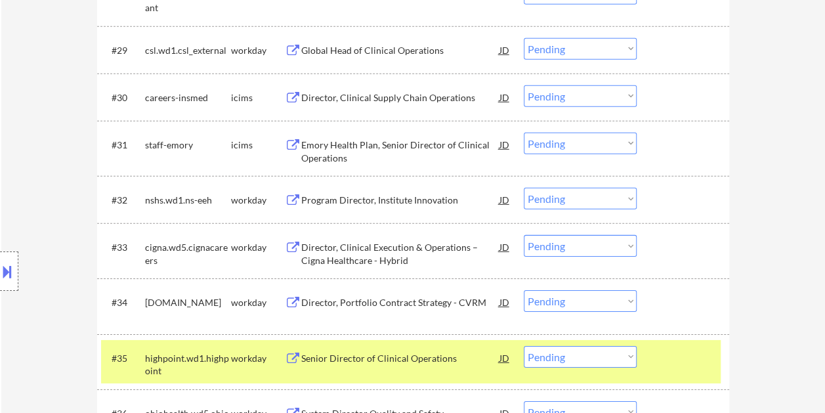
scroll to position [1956, 0]
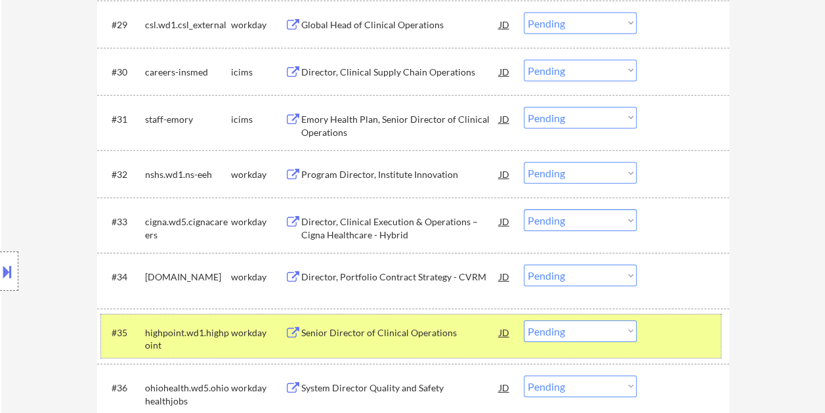
click at [687, 328] on div at bounding box center [685, 332] width 58 height 24
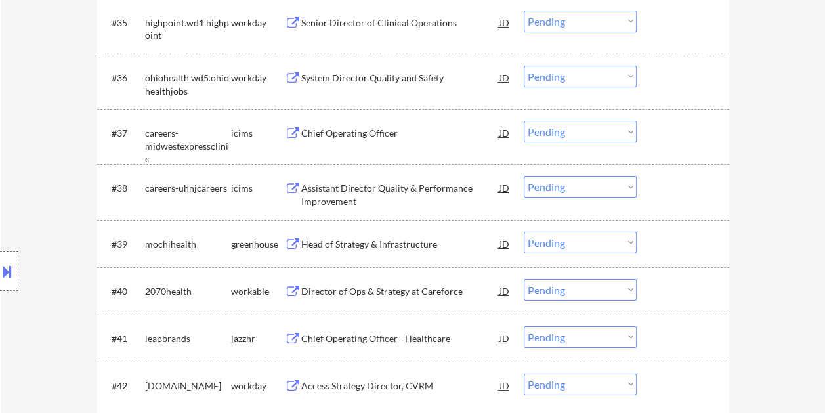
scroll to position [2284, 0]
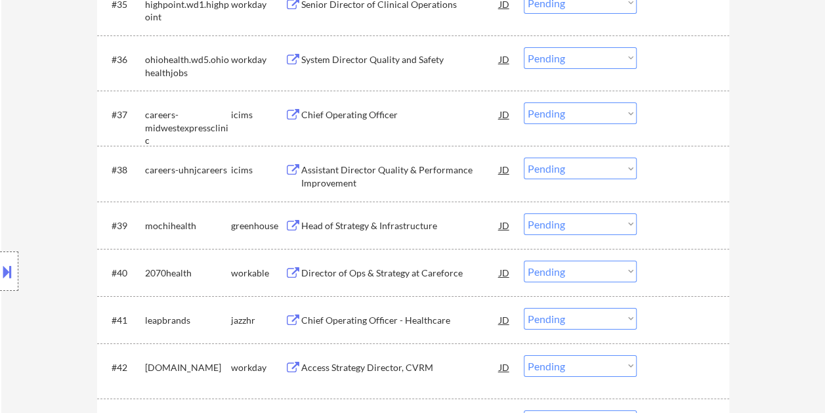
click at [666, 222] on div at bounding box center [685, 225] width 58 height 24
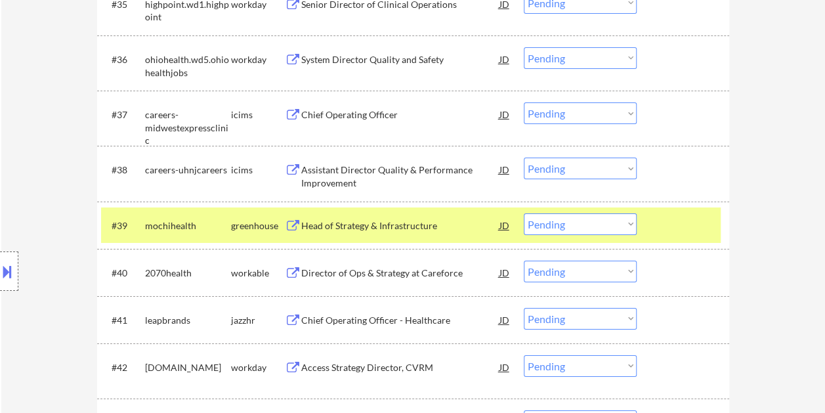
click at [425, 226] on div "Head of Strategy & Infrastructure" at bounding box center [400, 225] width 198 height 13
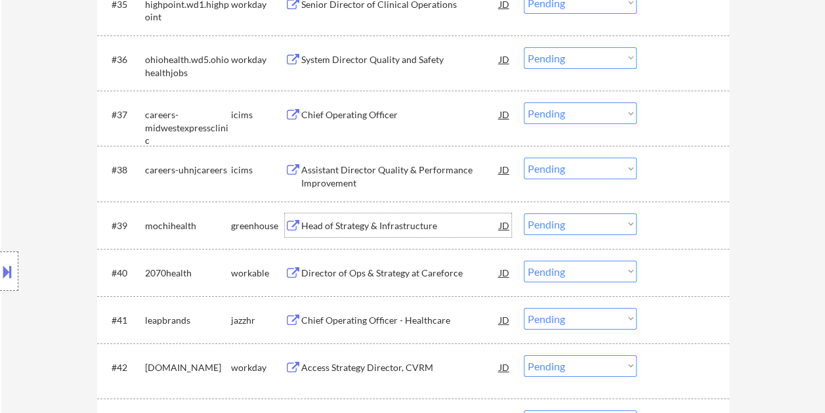
click at [680, 221] on div at bounding box center [685, 225] width 58 height 24
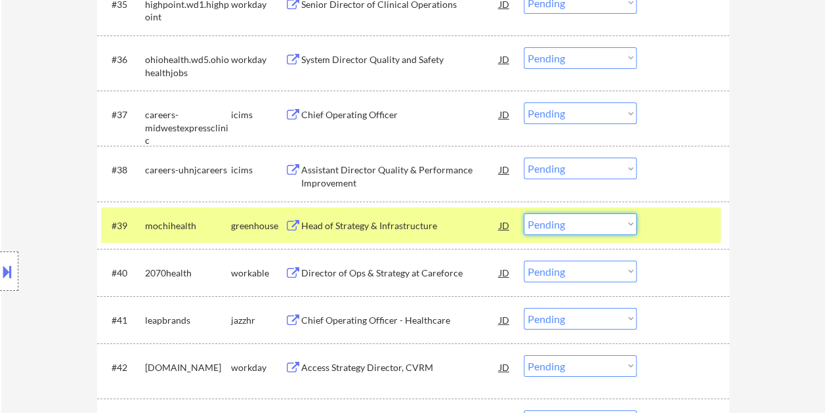
click at [614, 227] on select "Choose an option... Pending Applied Excluded (Questions) Excluded (Expired) Exc…" at bounding box center [580, 224] width 113 height 22
click at [524, 213] on select "Choose an option... Pending Applied Excluded (Questions) Excluded (Expired) Exc…" at bounding box center [580, 224] width 113 height 22
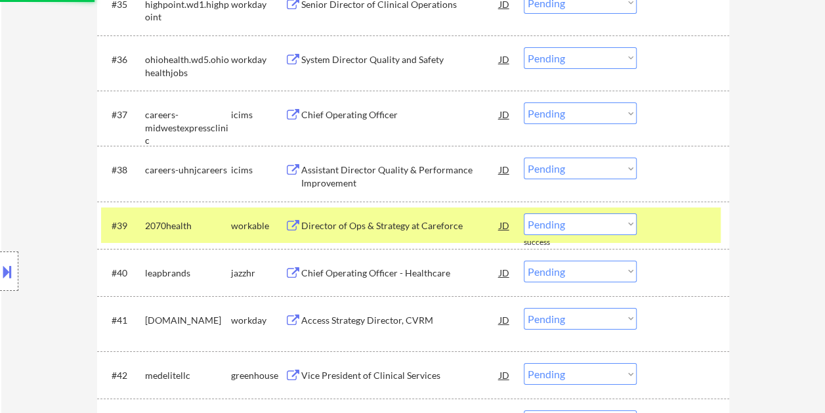
click at [662, 230] on div at bounding box center [685, 225] width 58 height 24
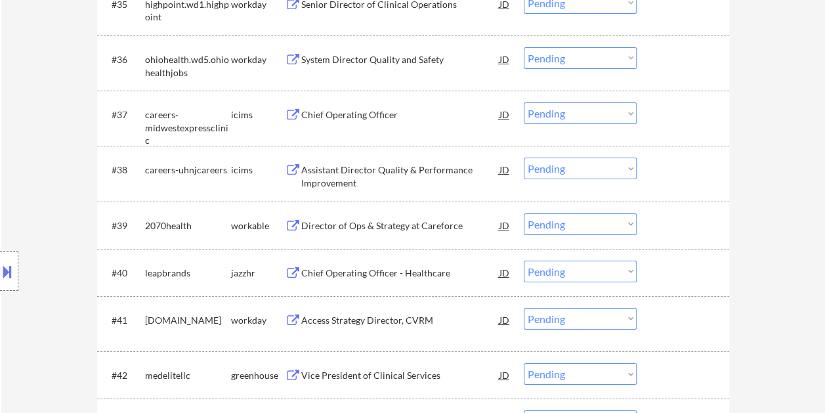
click at [660, 218] on div at bounding box center [685, 225] width 58 height 24
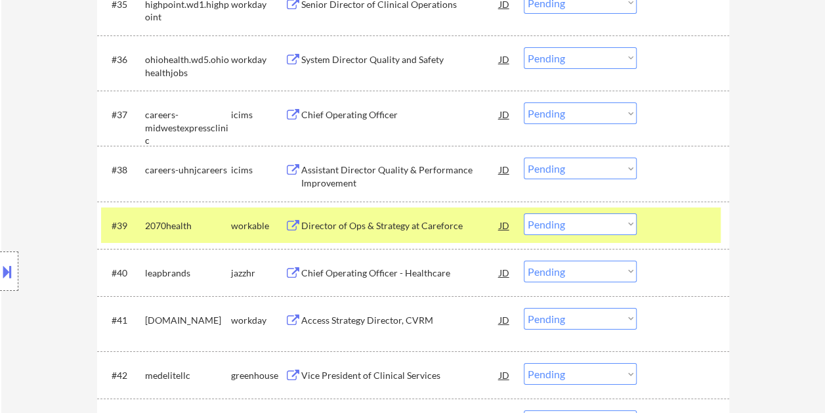
click at [335, 225] on div "Director of Ops & Strategy at Careforce" at bounding box center [400, 225] width 198 height 13
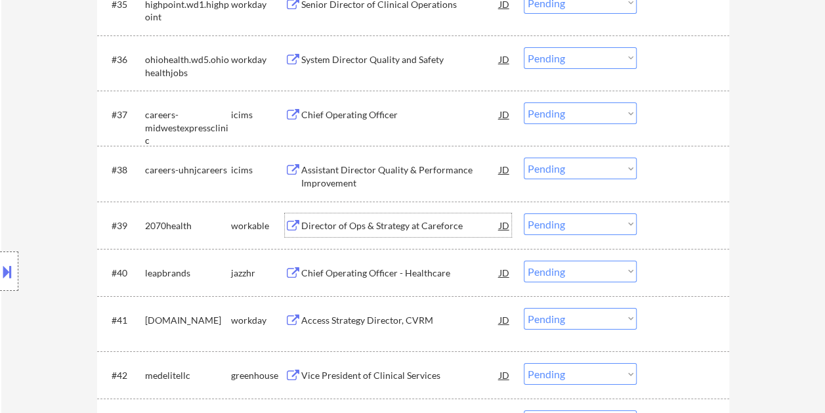
click at [660, 225] on div at bounding box center [685, 225] width 58 height 24
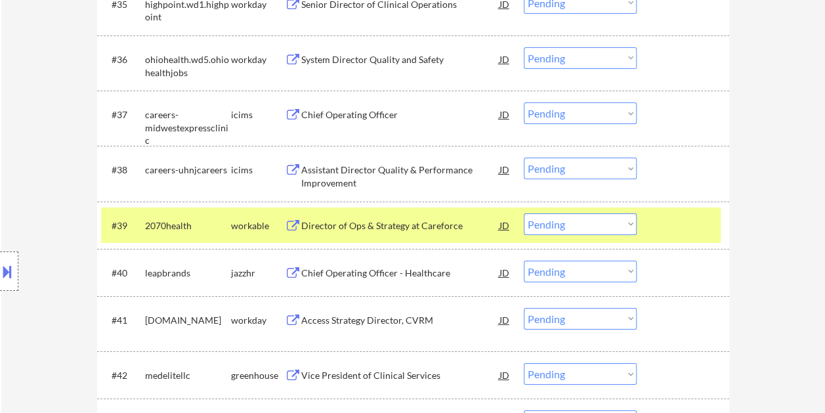
click at [629, 229] on select "Choose an option... Pending Applied Excluded (Questions) Excluded (Expired) Exc…" at bounding box center [580, 224] width 113 height 22
click at [524, 213] on select "Choose an option... Pending Applied Excluded (Questions) Excluded (Expired) Exc…" at bounding box center [580, 224] width 113 height 22
select select ""pending""
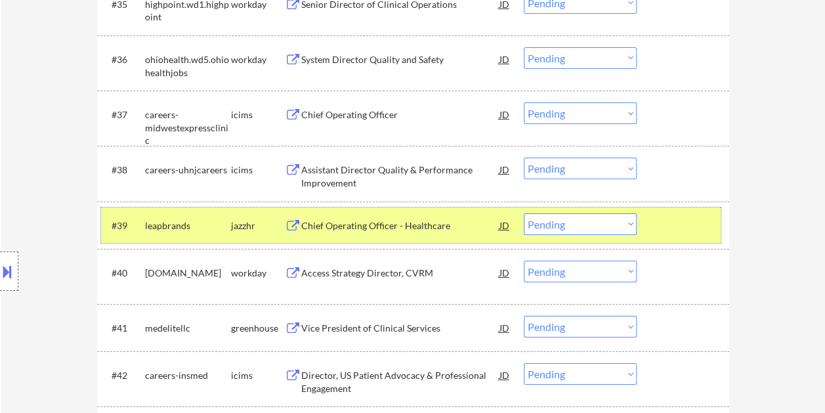
drag, startPoint x: 688, startPoint y: 227, endPoint x: 637, endPoint y: 204, distance: 56.1
click at [686, 227] on div at bounding box center [685, 225] width 58 height 24
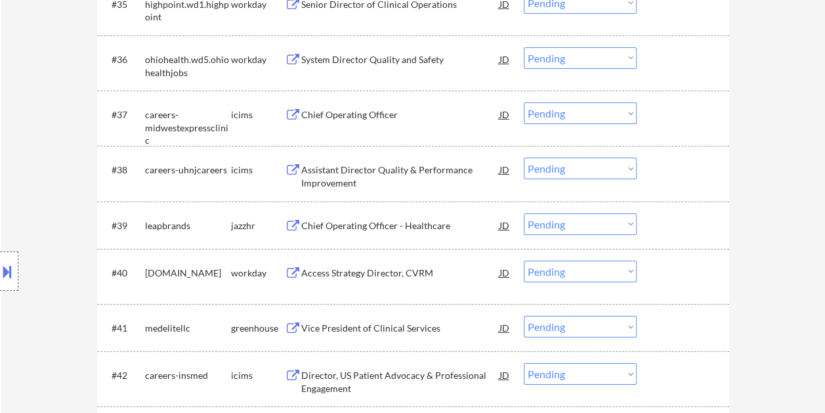
scroll to position [2415, 0]
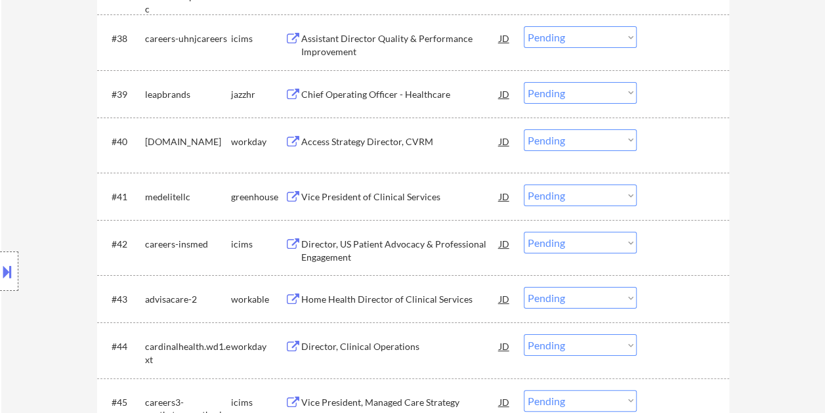
click at [670, 198] on div at bounding box center [685, 196] width 58 height 24
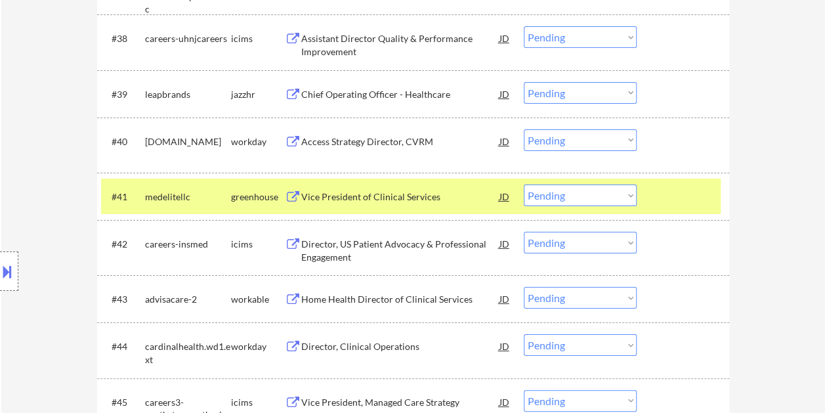
click at [412, 194] on div "Vice President of Clinical Services" at bounding box center [400, 196] width 198 height 13
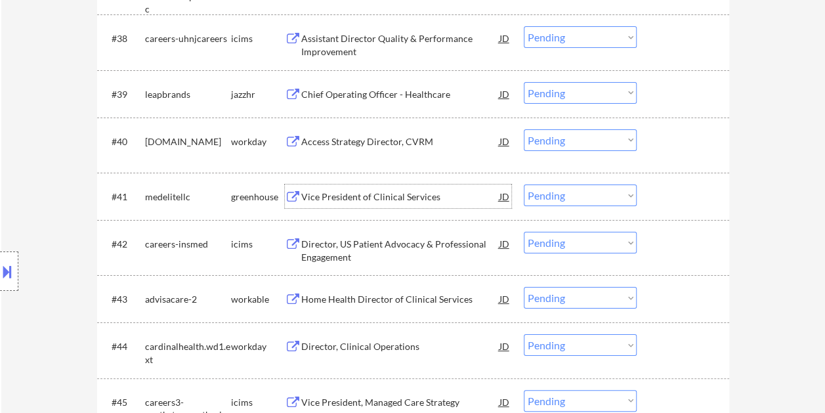
drag, startPoint x: 676, startPoint y: 204, endPoint x: 637, endPoint y: 198, distance: 39.8
click at [676, 204] on div at bounding box center [685, 196] width 58 height 24
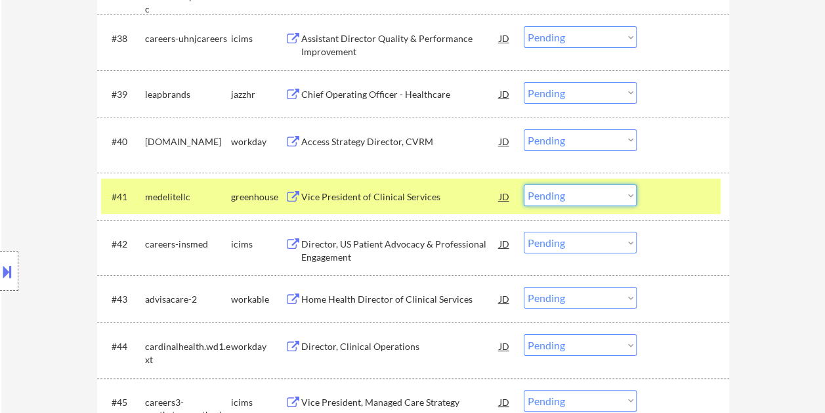
click at [628, 196] on select "Choose an option... Pending Applied Excluded (Questions) Excluded (Expired) Exc…" at bounding box center [580, 195] width 113 height 22
click at [524, 184] on select "Choose an option... Pending Applied Excluded (Questions) Excluded (Expired) Exc…" at bounding box center [580, 195] width 113 height 22
select select ""pending""
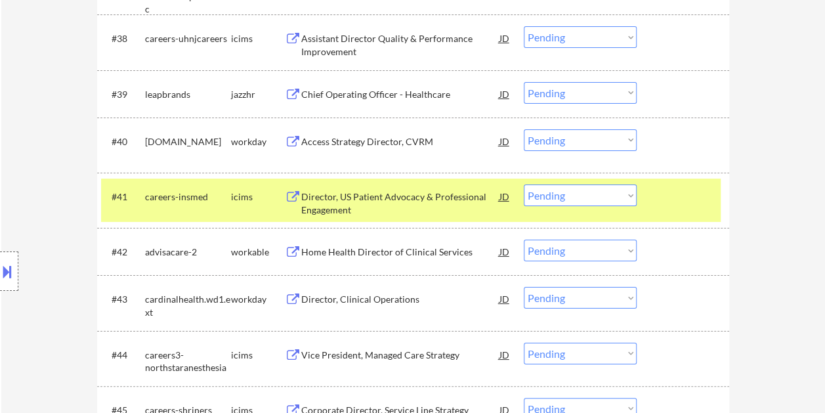
click at [664, 190] on div at bounding box center [685, 196] width 58 height 24
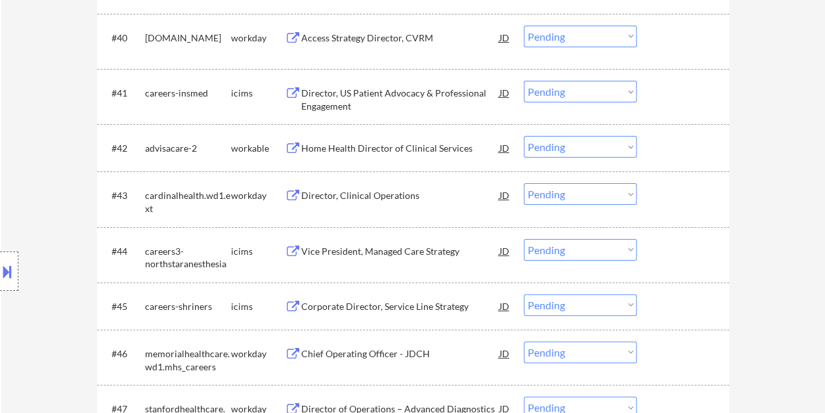
scroll to position [2546, 0]
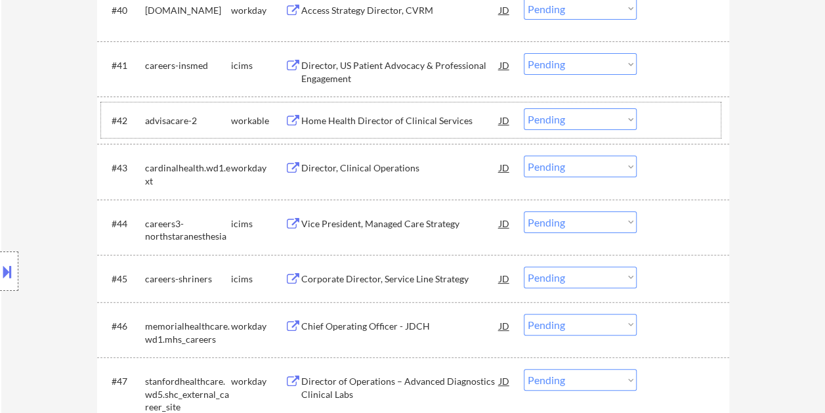
click at [668, 116] on div at bounding box center [685, 120] width 58 height 24
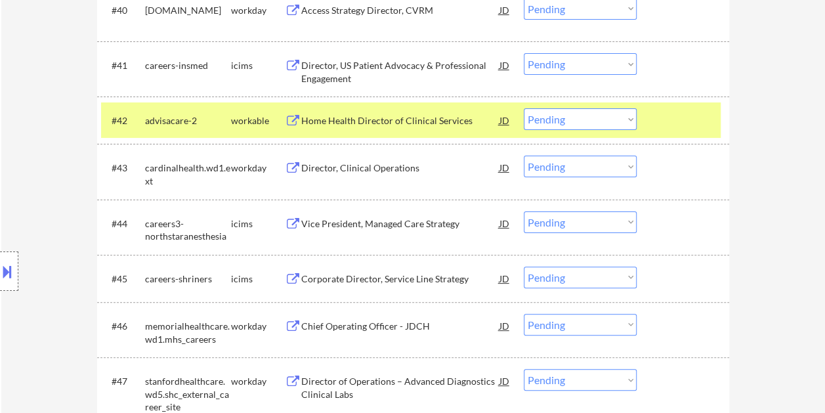
click at [351, 116] on div "Home Health Director of Clinical Services" at bounding box center [400, 120] width 198 height 13
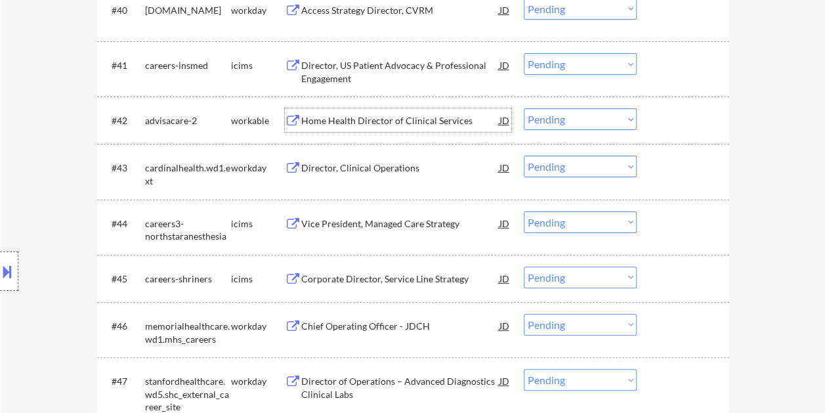
click at [570, 119] on select "Choose an option... Pending Applied Excluded (Questions) Excluded (Expired) Exc…" at bounding box center [580, 119] width 113 height 22
click at [524, 108] on select "Choose an option... Pending Applied Excluded (Questions) Excluded (Expired) Exc…" at bounding box center [580, 119] width 113 height 22
select select ""pending""
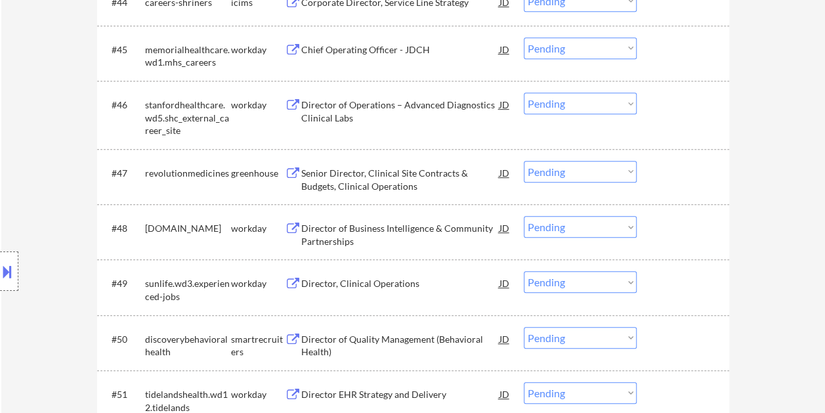
scroll to position [2809, 0]
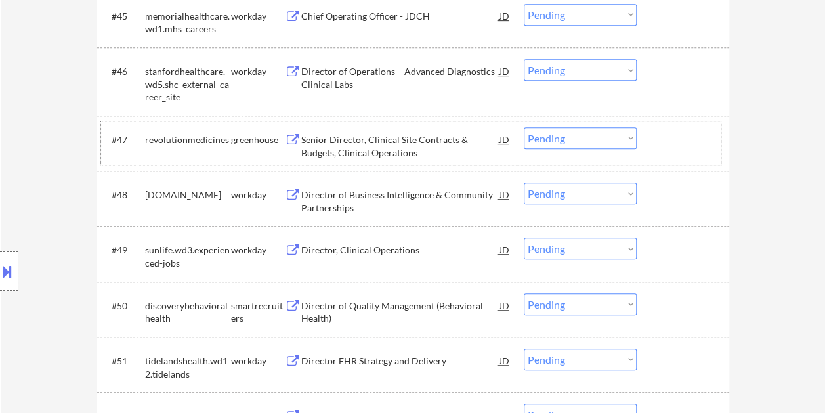
drag, startPoint x: 667, startPoint y: 130, endPoint x: 398, endPoint y: 132, distance: 268.5
click at [667, 131] on div at bounding box center [685, 139] width 58 height 24
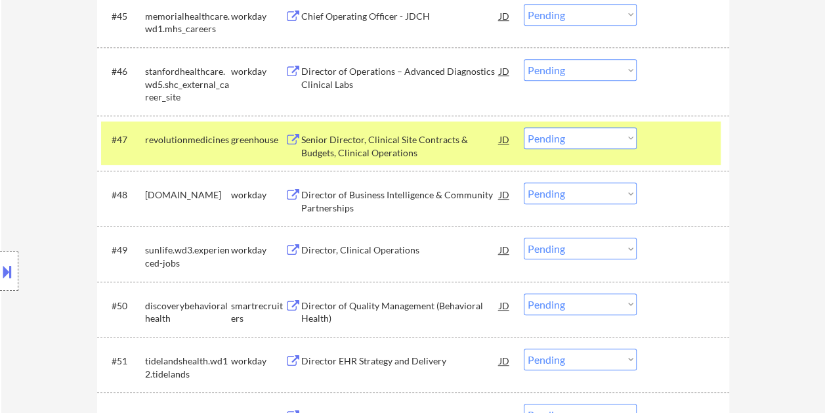
drag, startPoint x: 365, startPoint y: 130, endPoint x: 358, endPoint y: 133, distance: 7.1
click at [364, 130] on div "Senior Director, Clinical Site Contracts & Budgets, Clinical Operations" at bounding box center [400, 143] width 198 height 32
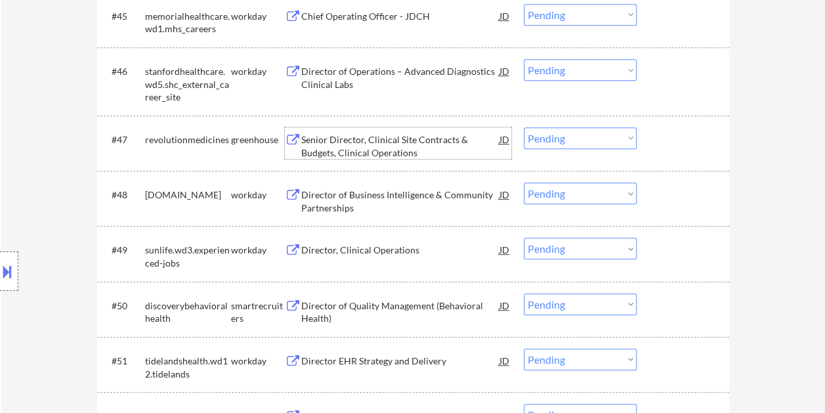
click at [672, 133] on div at bounding box center [685, 139] width 58 height 24
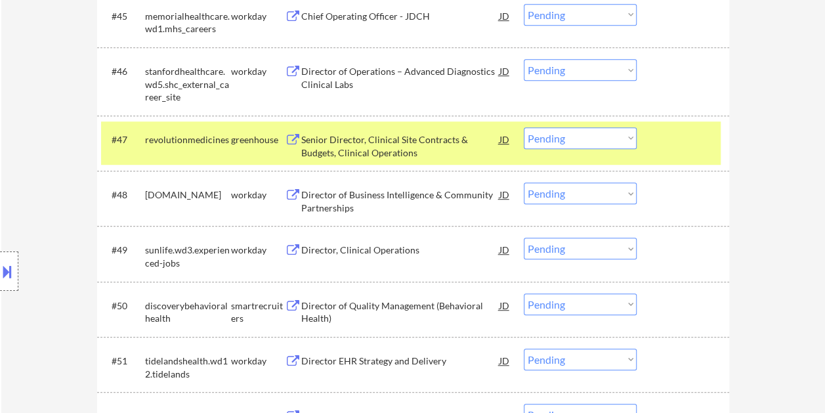
click at [630, 133] on select "Choose an option... Pending Applied Excluded (Questions) Excluded (Expired) Exc…" at bounding box center [580, 138] width 113 height 22
click at [524, 127] on select "Choose an option... Pending Applied Excluded (Questions) Excluded (Expired) Exc…" at bounding box center [580, 138] width 113 height 22
select select ""pending""
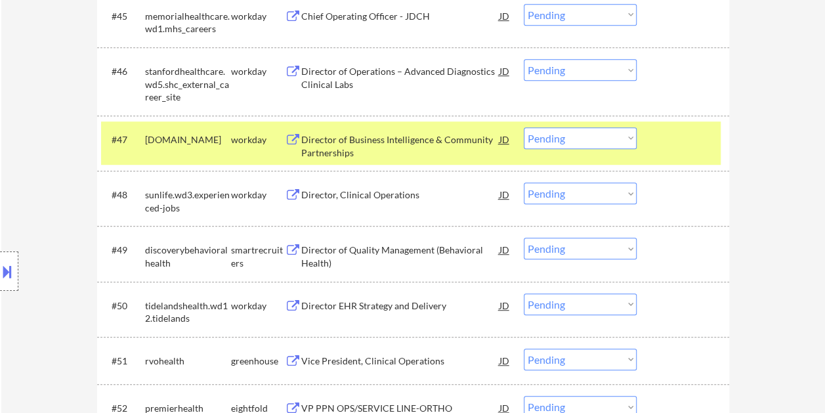
click at [659, 147] on div at bounding box center [685, 139] width 58 height 24
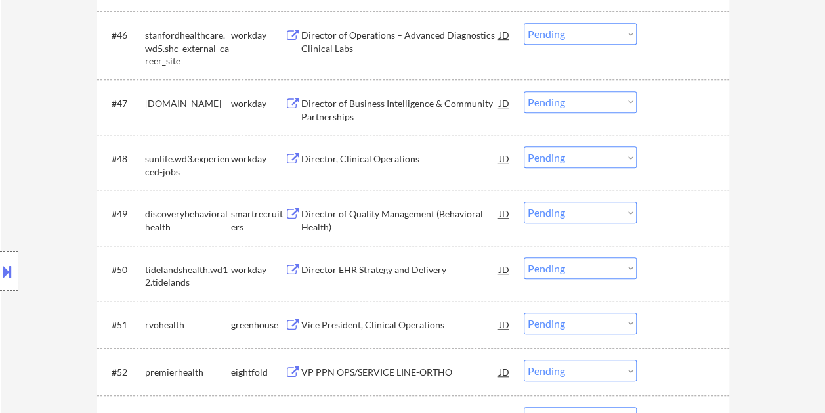
scroll to position [2875, 0]
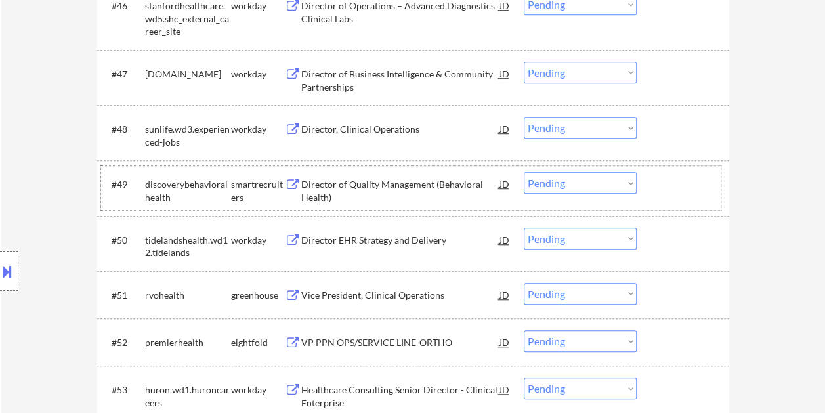
drag, startPoint x: 679, startPoint y: 186, endPoint x: 491, endPoint y: 190, distance: 187.8
click at [677, 186] on div at bounding box center [685, 184] width 58 height 24
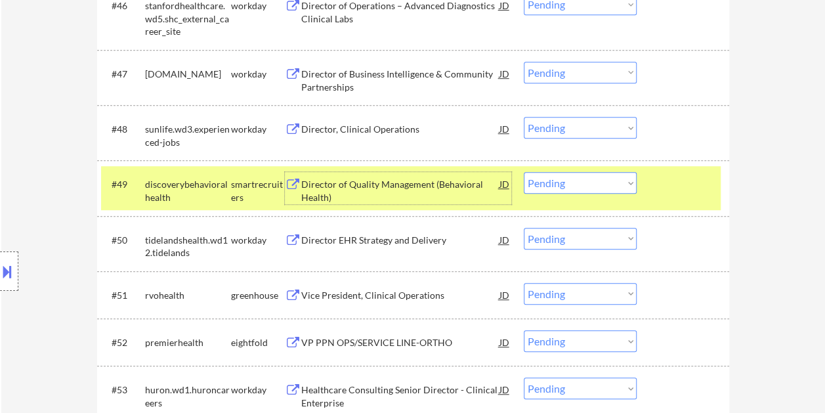
drag, startPoint x: 402, startPoint y: 181, endPoint x: 389, endPoint y: 177, distance: 13.7
click at [402, 181] on div "Director of Quality Management (Behavioral Health)" at bounding box center [400, 191] width 198 height 26
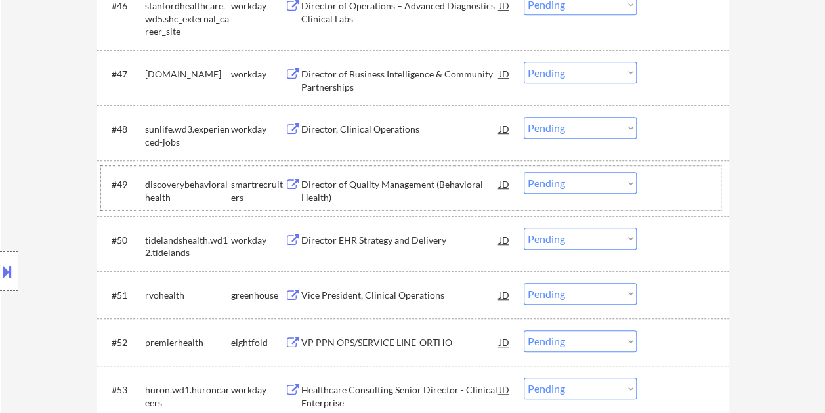
drag, startPoint x: 668, startPoint y: 175, endPoint x: 659, endPoint y: 178, distance: 9.1
click at [664, 176] on div at bounding box center [685, 184] width 58 height 24
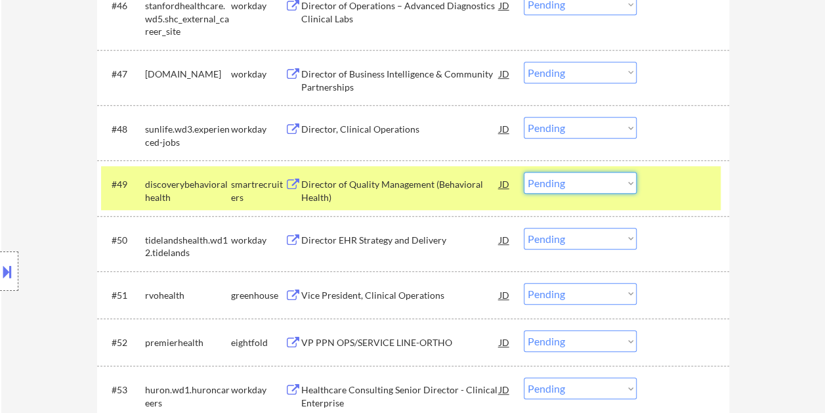
click at [632, 190] on select "Choose an option... Pending Applied Excluded (Questions) Excluded (Expired) Exc…" at bounding box center [580, 183] width 113 height 22
click at [524, 172] on select "Choose an option... Pending Applied Excluded (Questions) Excluded (Expired) Exc…" at bounding box center [580, 183] width 113 height 22
select select ""pending""
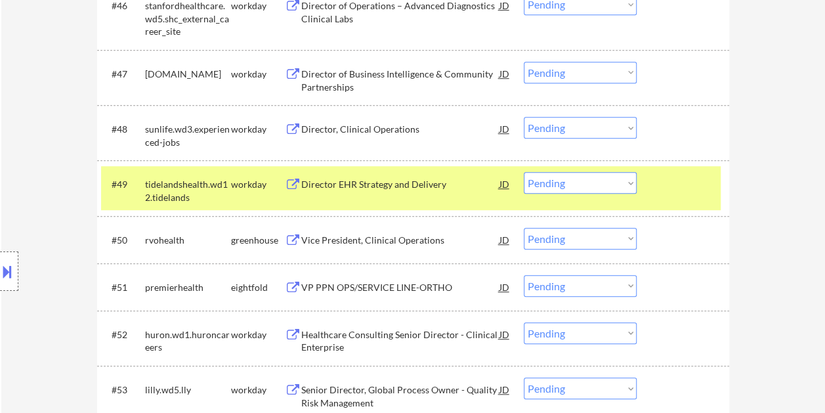
click at [664, 182] on div at bounding box center [685, 184] width 58 height 24
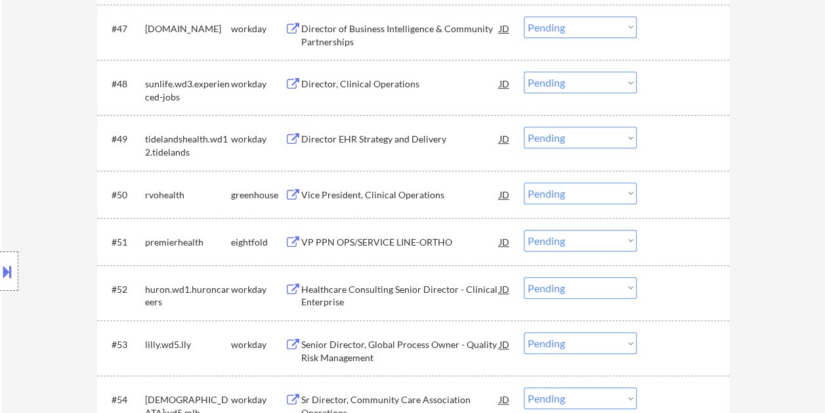
scroll to position [2940, 0]
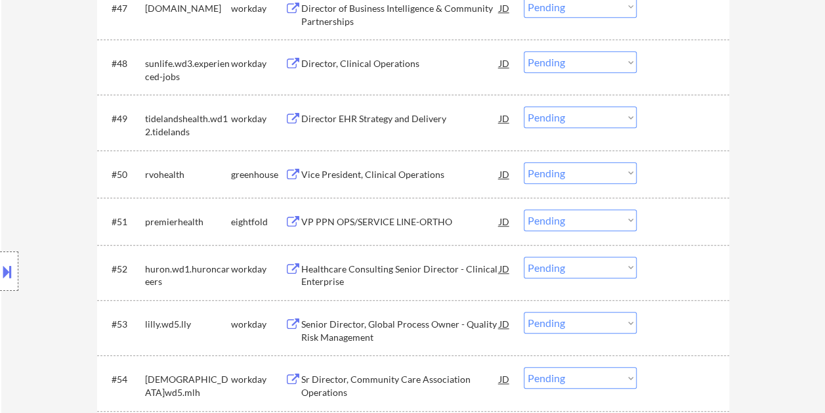
click at [654, 186] on div "#50 rvohealth greenhouse Vice President, Clinical Operations JD Choose an optio…" at bounding box center [411, 173] width 620 height 35
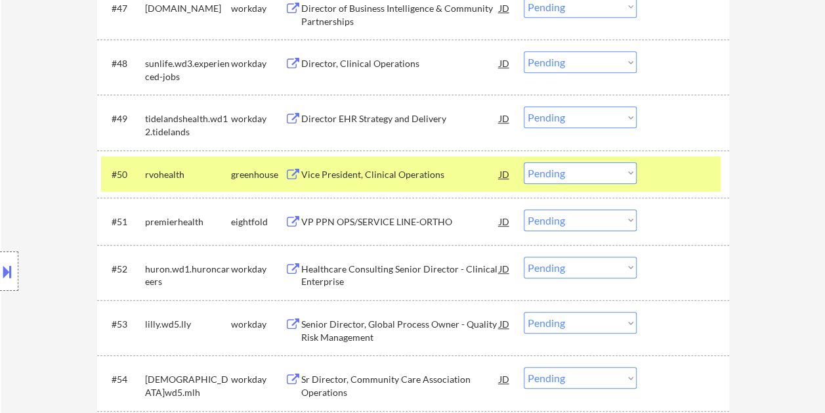
click at [351, 168] on div "Vice President, Clinical Operations" at bounding box center [400, 174] width 198 height 13
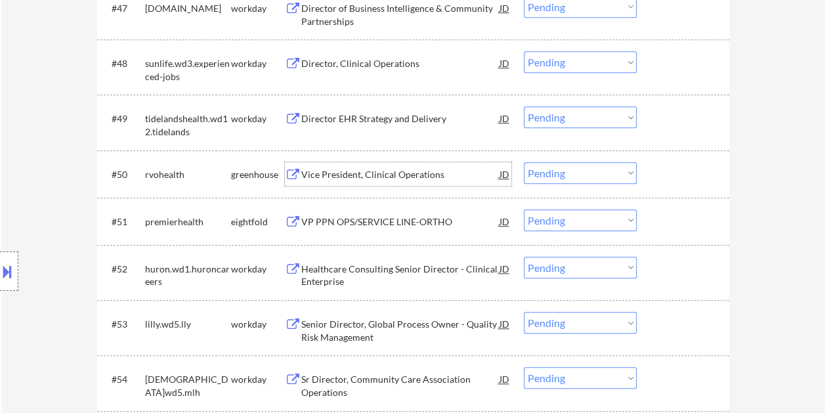
click at [500, 175] on div "JD" at bounding box center [504, 174] width 13 height 24
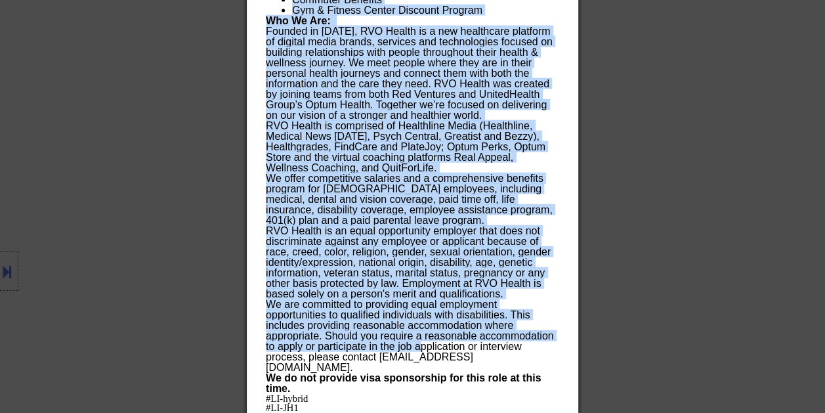
scroll to position [3990, 0]
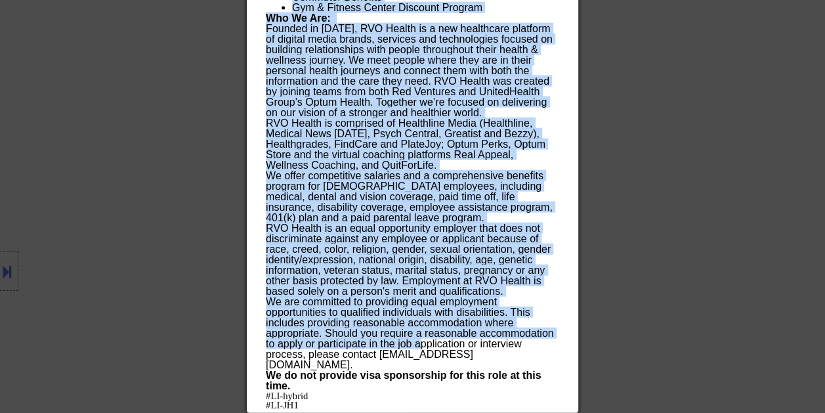
drag, startPoint x: 265, startPoint y: 51, endPoint x: 556, endPoint y: 406, distance: 459.4
copy div "Lore Ipsumdolo, Sitametc Adipiscing elitseddo Eiusmodte, Incid Utlabore, Etdolo…"
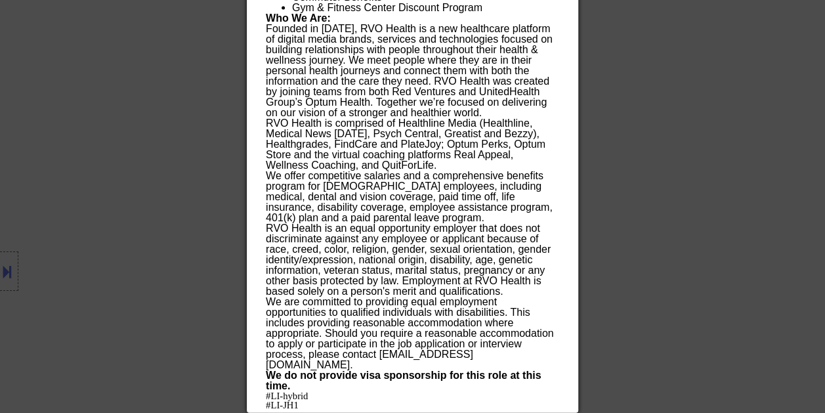
click at [169, 134] on div at bounding box center [412, 206] width 825 height 413
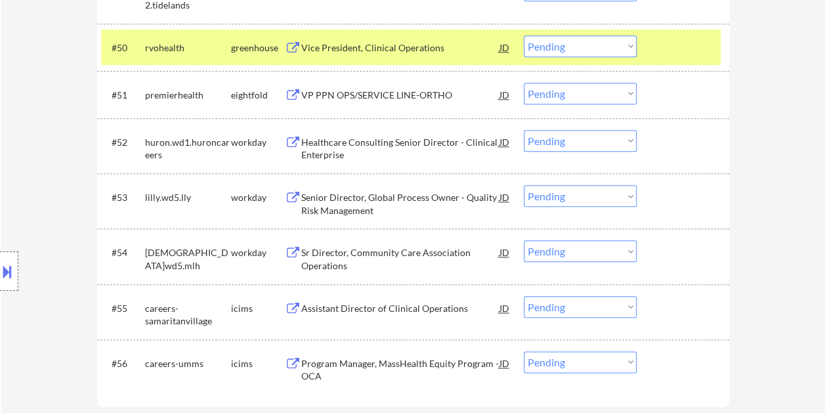
scroll to position [3003, 0]
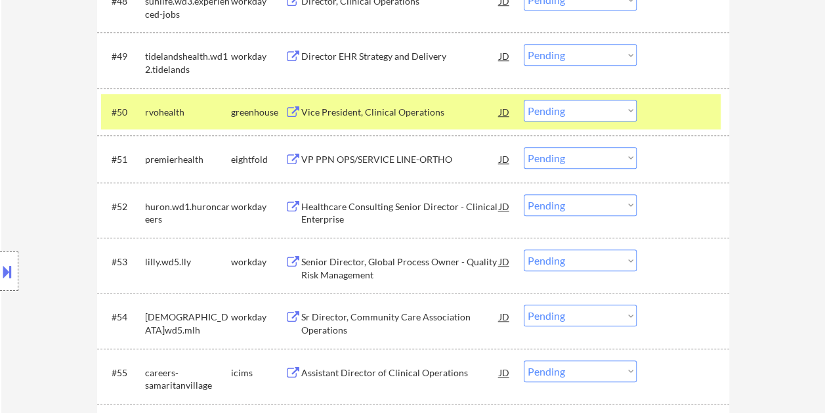
click at [360, 116] on div "Vice President, Clinical Operations" at bounding box center [400, 112] width 198 height 13
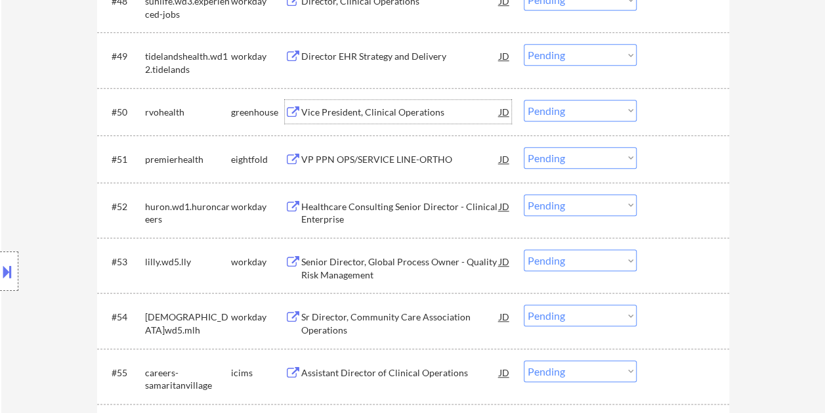
click at [504, 118] on div "JD" at bounding box center [504, 112] width 13 height 24
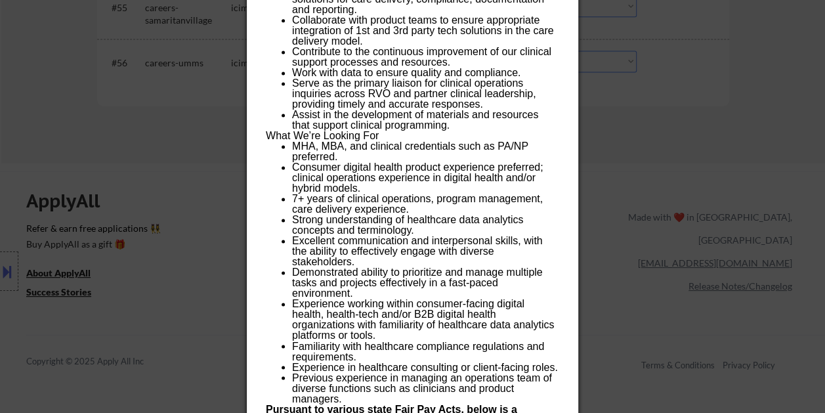
scroll to position [3331, 0]
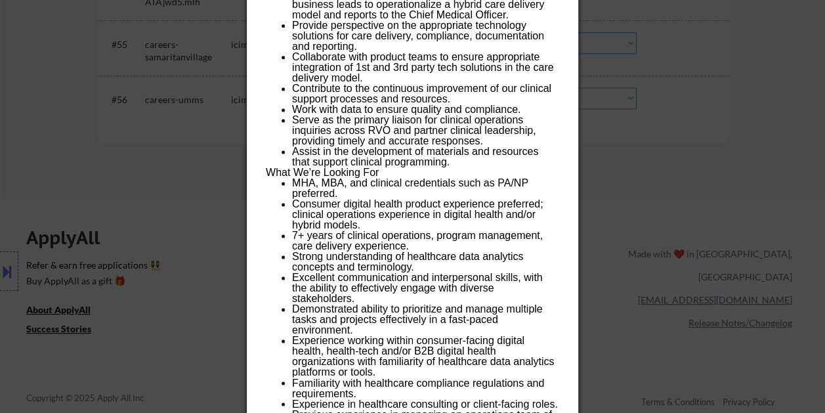
click at [781, 169] on div at bounding box center [412, 206] width 825 height 413
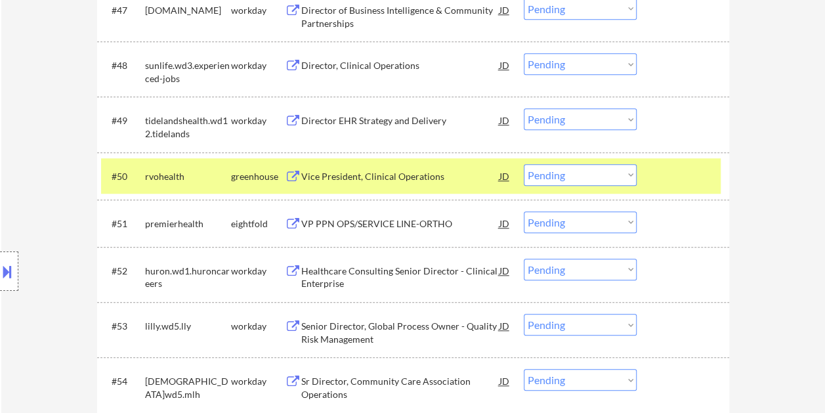
scroll to position [2937, 0]
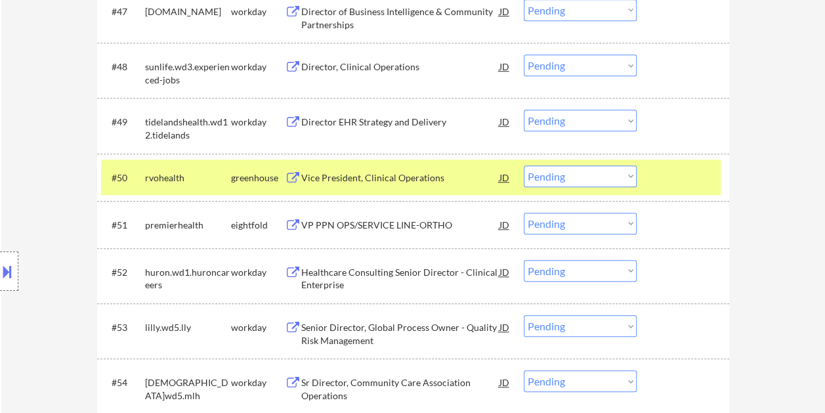
click at [656, 175] on div at bounding box center [685, 177] width 58 height 24
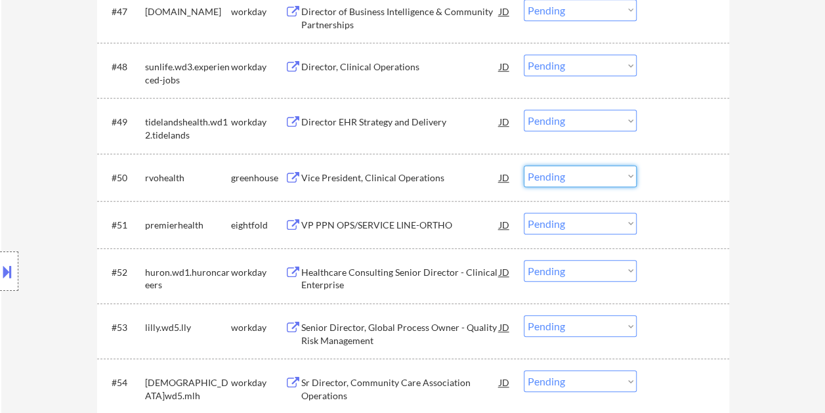
click at [629, 172] on select "Choose an option... Pending Applied Excluded (Questions) Excluded (Expired) Exc…" at bounding box center [580, 176] width 113 height 22
click at [524, 165] on select "Choose an option... Pending Applied Excluded (Questions) Excluded (Expired) Exc…" at bounding box center [580, 176] width 113 height 22
click at [621, 168] on select "Choose an option... Pending Applied Excluded (Questions) Excluded (Expired) Exc…" at bounding box center [580, 176] width 113 height 22
click at [524, 165] on select "Choose an option... Pending Applied Excluded (Questions) Excluded (Expired) Exc…" at bounding box center [580, 176] width 113 height 22
select select ""pending""
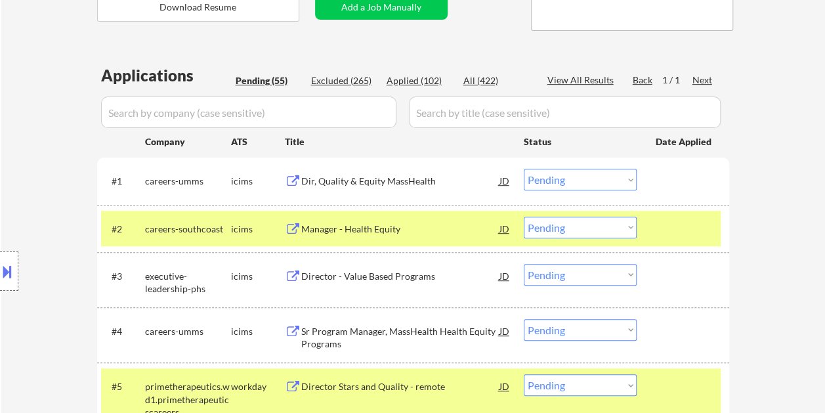
scroll to position [246, 0]
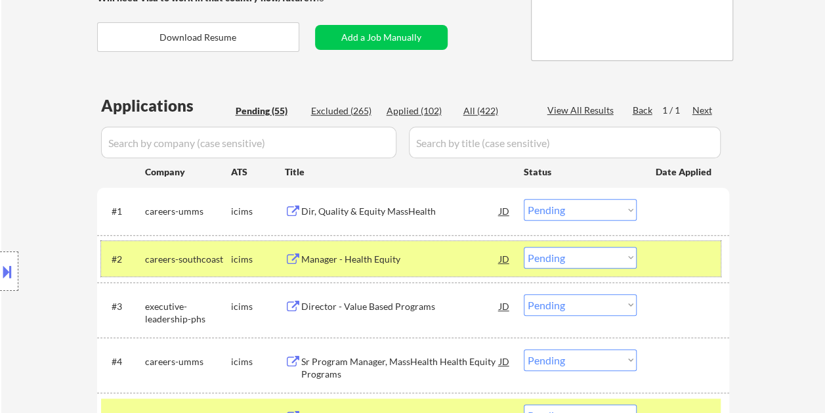
drag, startPoint x: 692, startPoint y: 270, endPoint x: 685, endPoint y: 268, distance: 6.9
click at [692, 270] on div "#2 careers-southcoast icims Manager - Health Equity JD Choose an option... Pend…" at bounding box center [411, 258] width 620 height 35
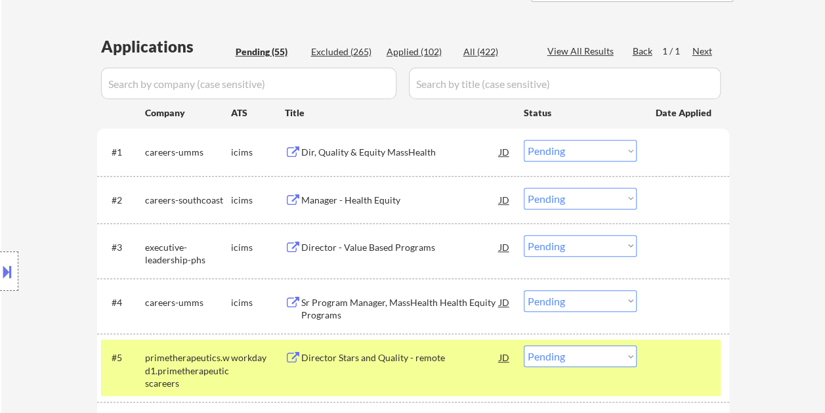
scroll to position [377, 0]
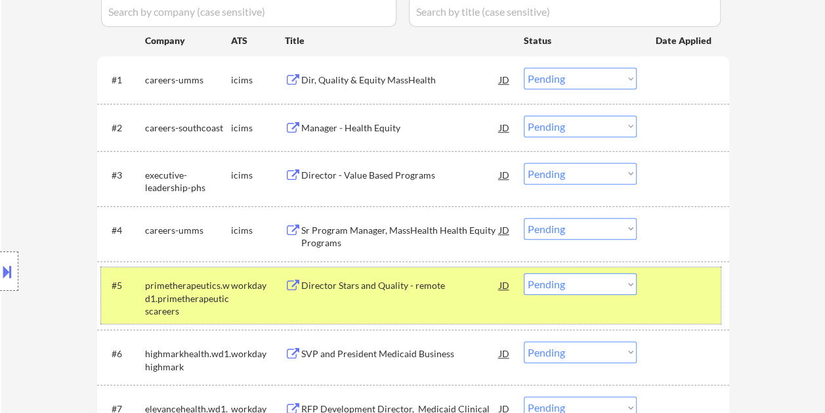
click at [692, 276] on div at bounding box center [685, 285] width 58 height 24
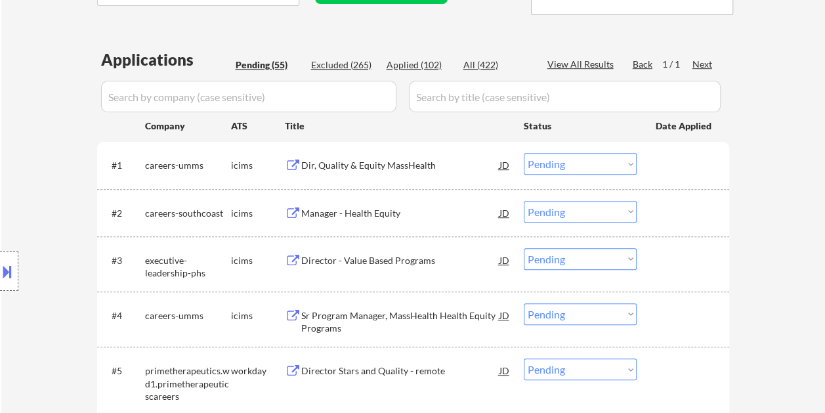
scroll to position [311, 0]
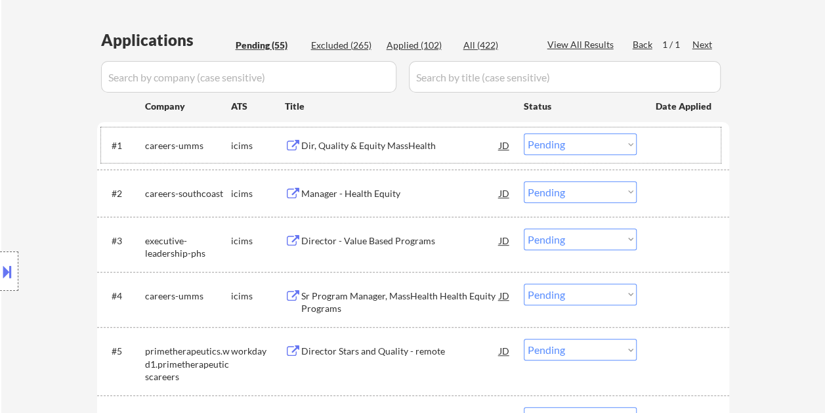
click at [664, 138] on div at bounding box center [685, 145] width 58 height 24
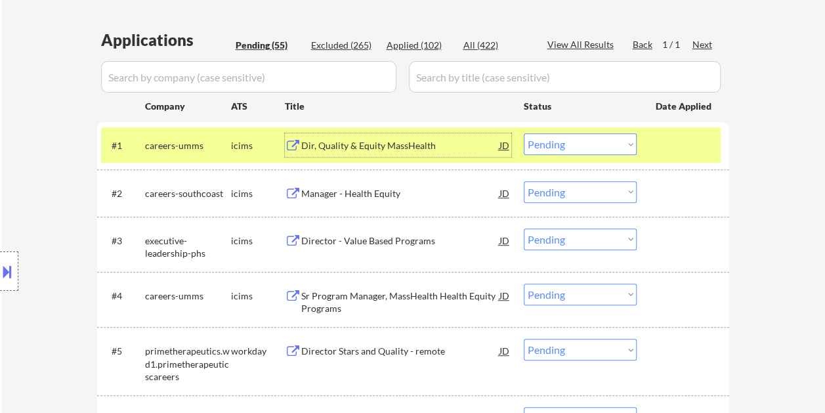
click at [363, 145] on div "Dir, Quality & Equity MassHealth" at bounding box center [400, 145] width 198 height 13
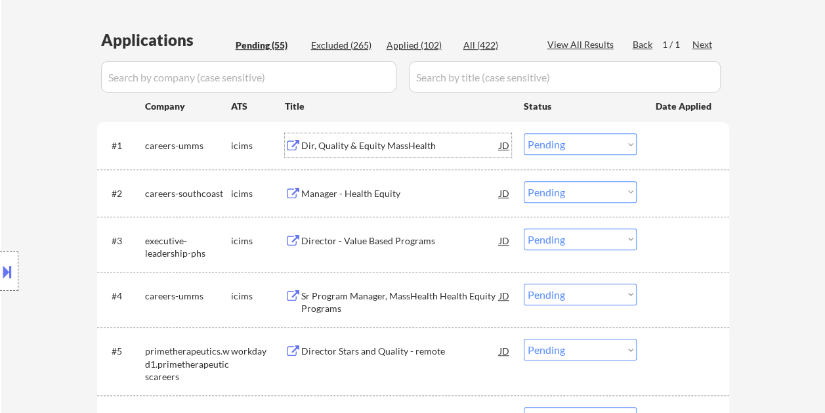
click at [675, 144] on div at bounding box center [685, 145] width 58 height 24
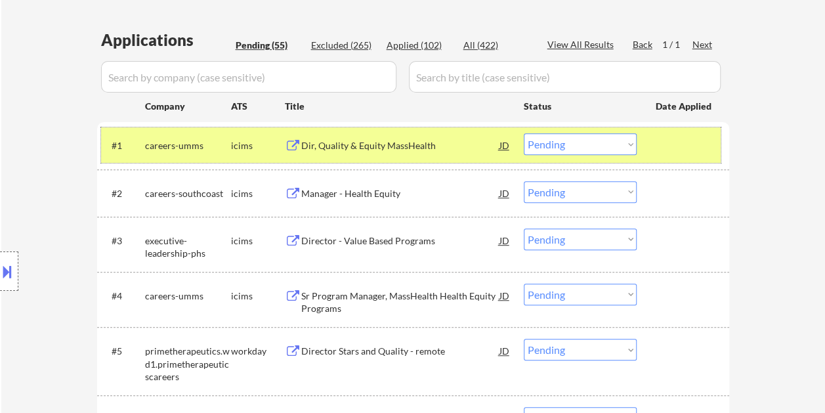
click at [628, 147] on select "Choose an option... Pending Applied Excluded (Questions) Excluded (Expired) Exc…" at bounding box center [580, 144] width 113 height 22
click at [524, 133] on select "Choose an option... Pending Applied Excluded (Questions) Excluded (Expired) Exc…" at bounding box center [580, 144] width 113 height 22
select select ""pending""
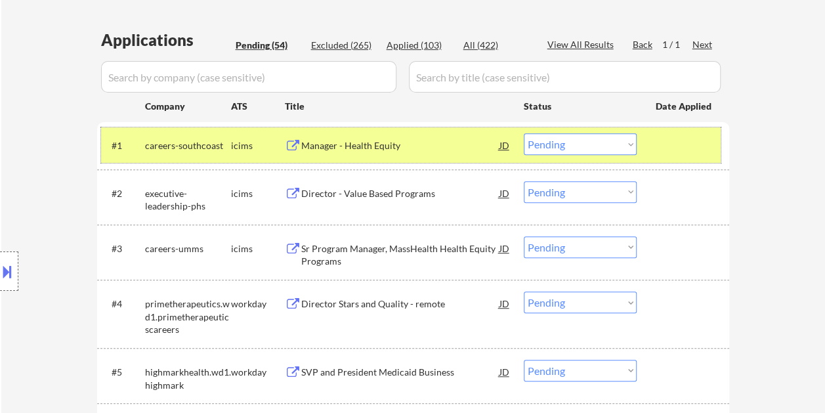
click at [676, 136] on div at bounding box center [685, 145] width 58 height 24
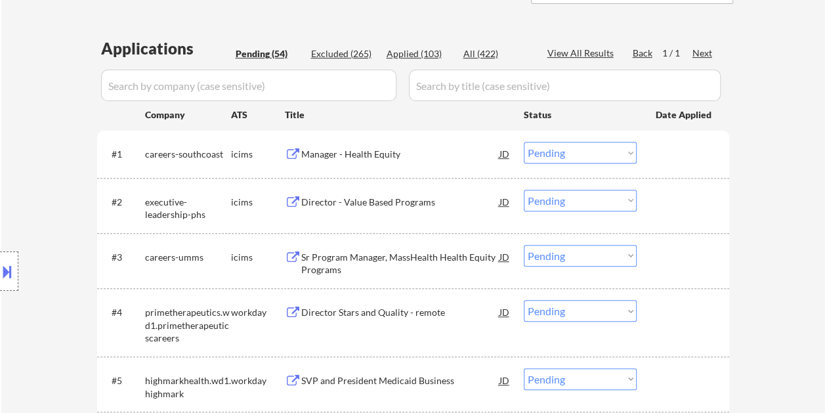
scroll to position [246, 0]
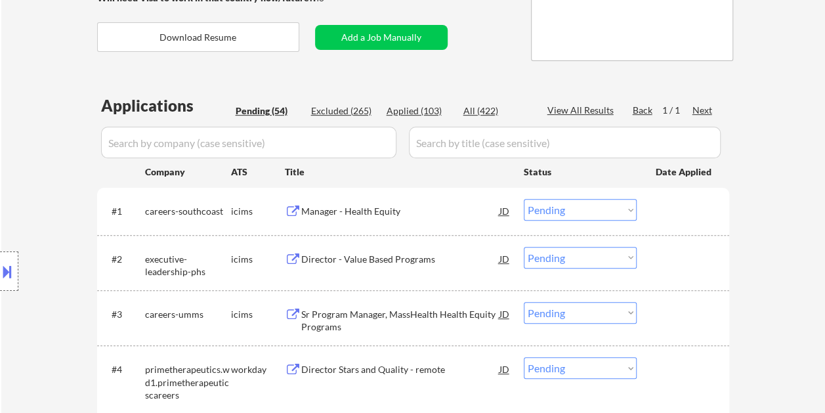
click at [689, 206] on div at bounding box center [685, 211] width 58 height 24
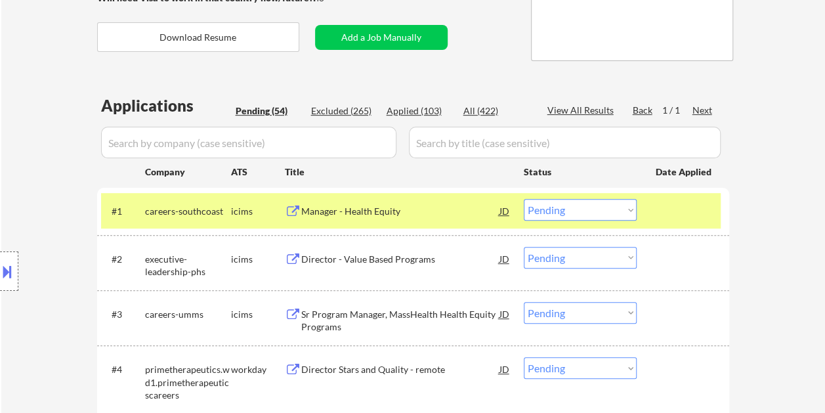
click at [400, 205] on div "Manager - Health Equity" at bounding box center [400, 211] width 198 height 13
